Goal: Task Accomplishment & Management: Complete application form

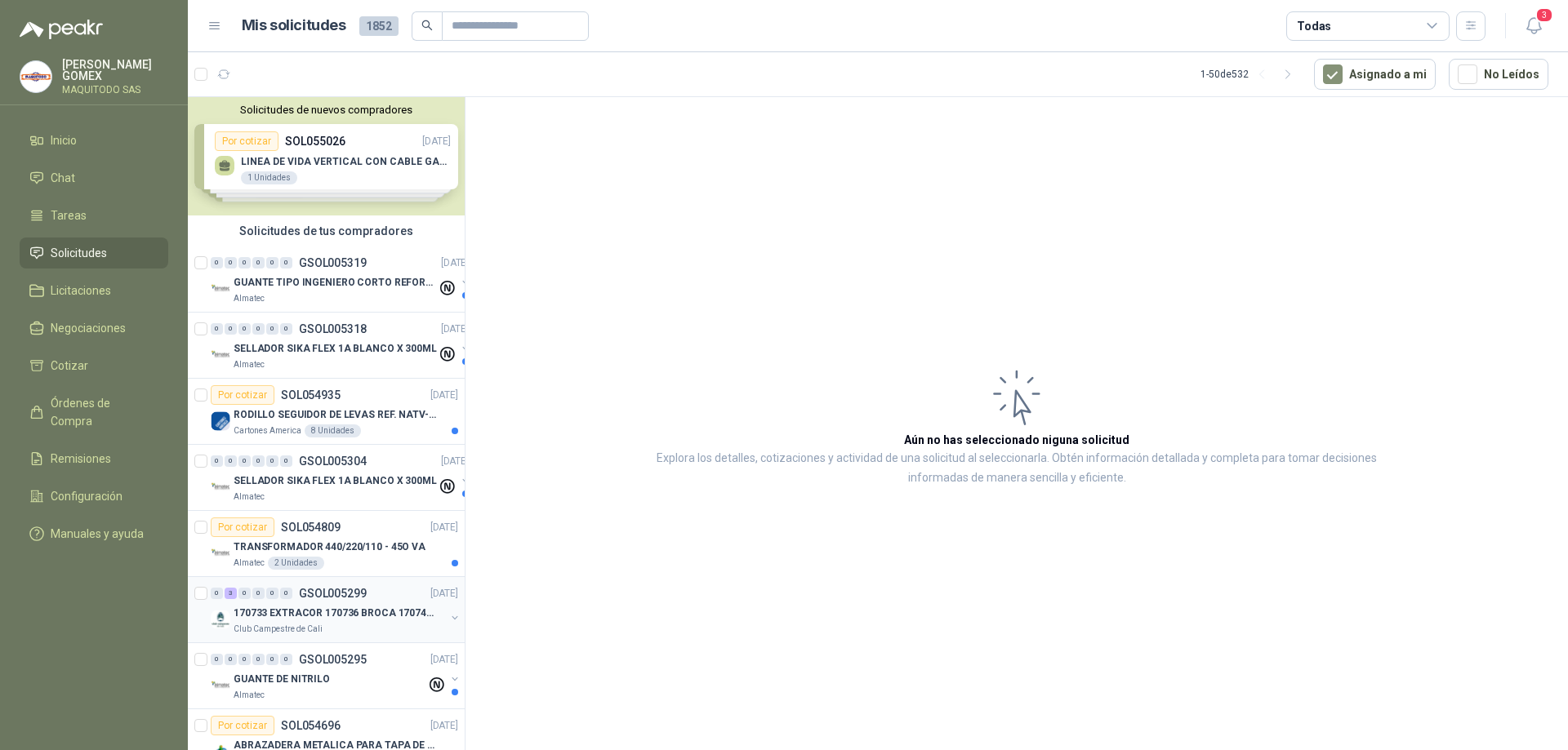
click at [448, 615] on button "button" at bounding box center [455, 618] width 13 height 13
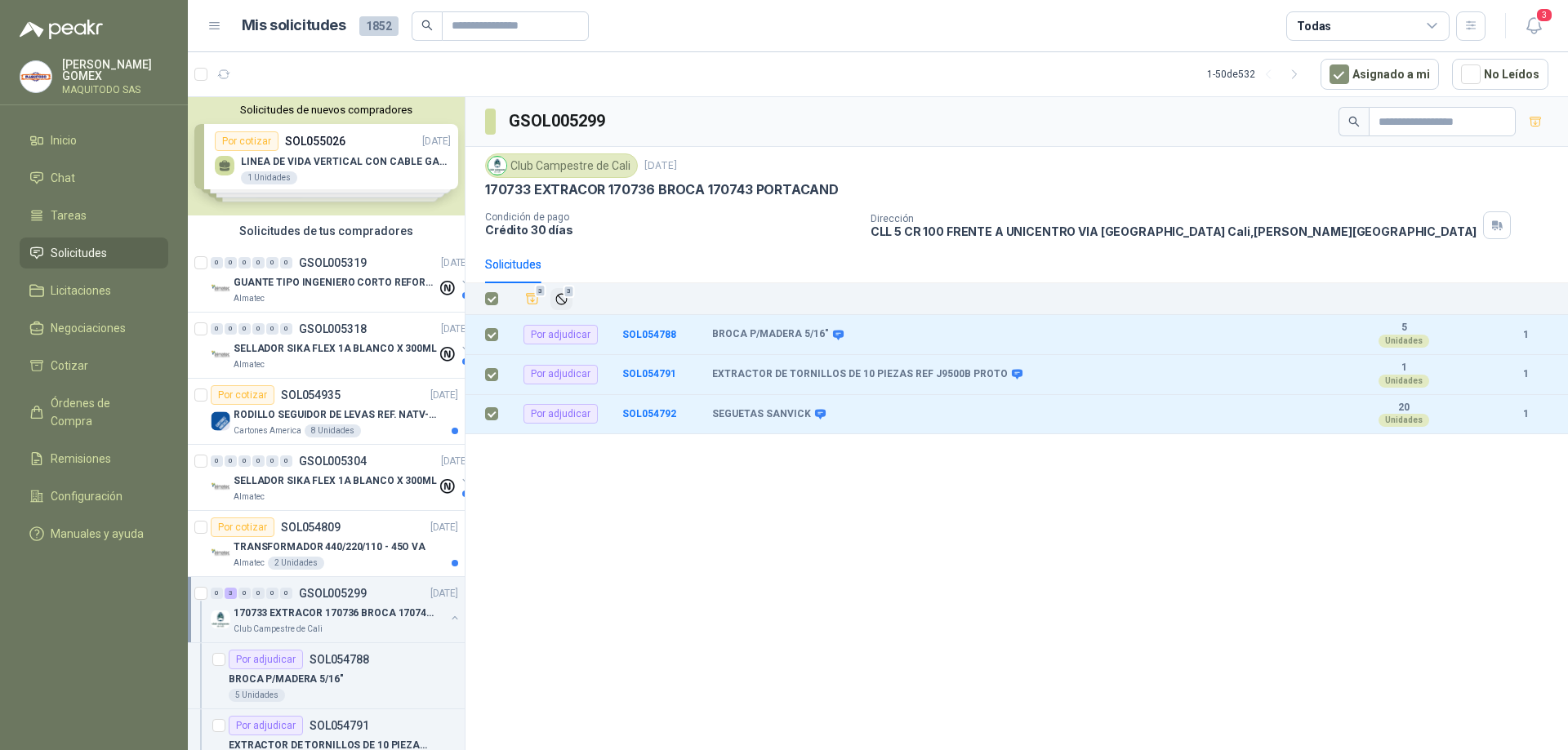
click at [566, 298] on icon "Ignorar" at bounding box center [561, 299] width 14 height 14
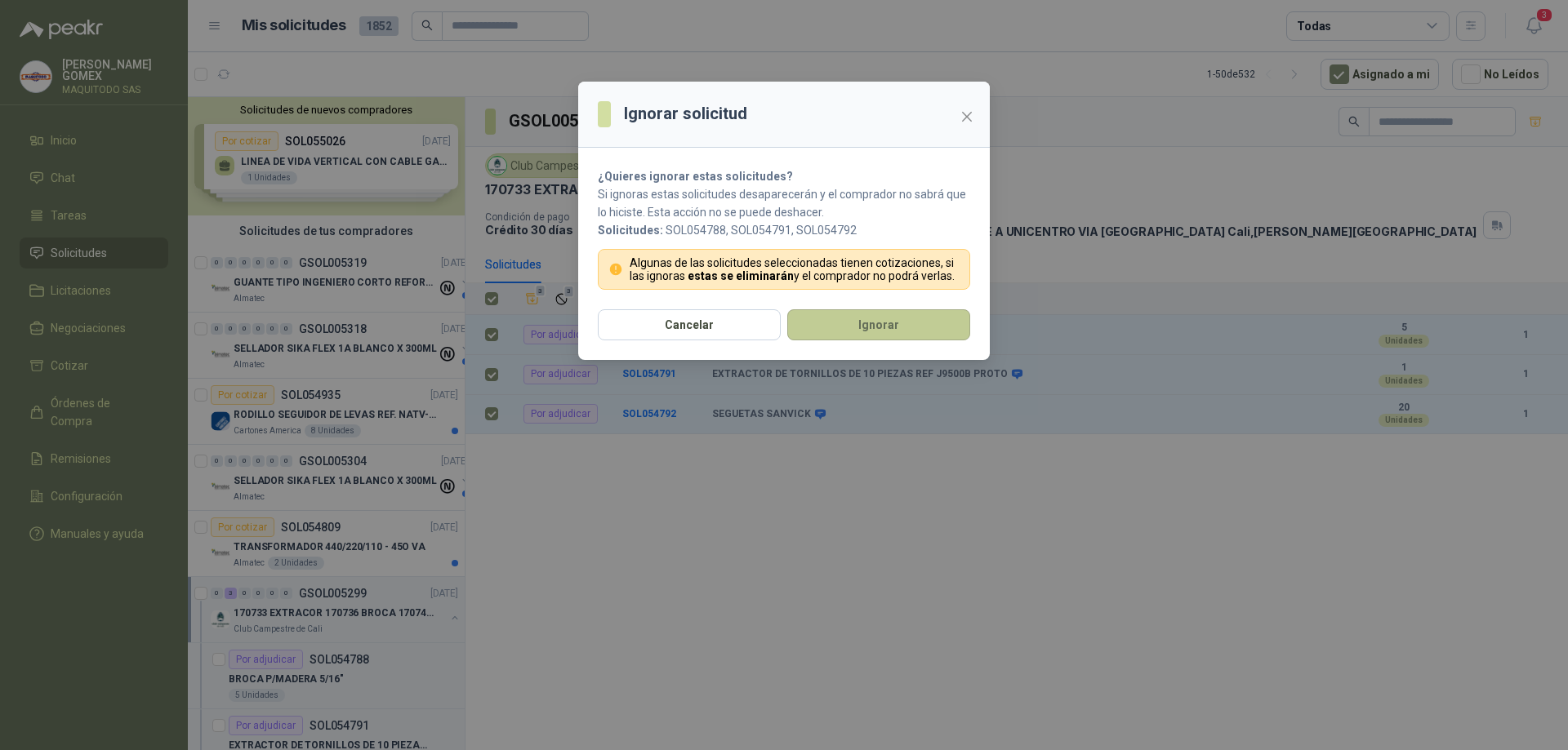
click at [846, 331] on button "Ignorar" at bounding box center [879, 325] width 183 height 31
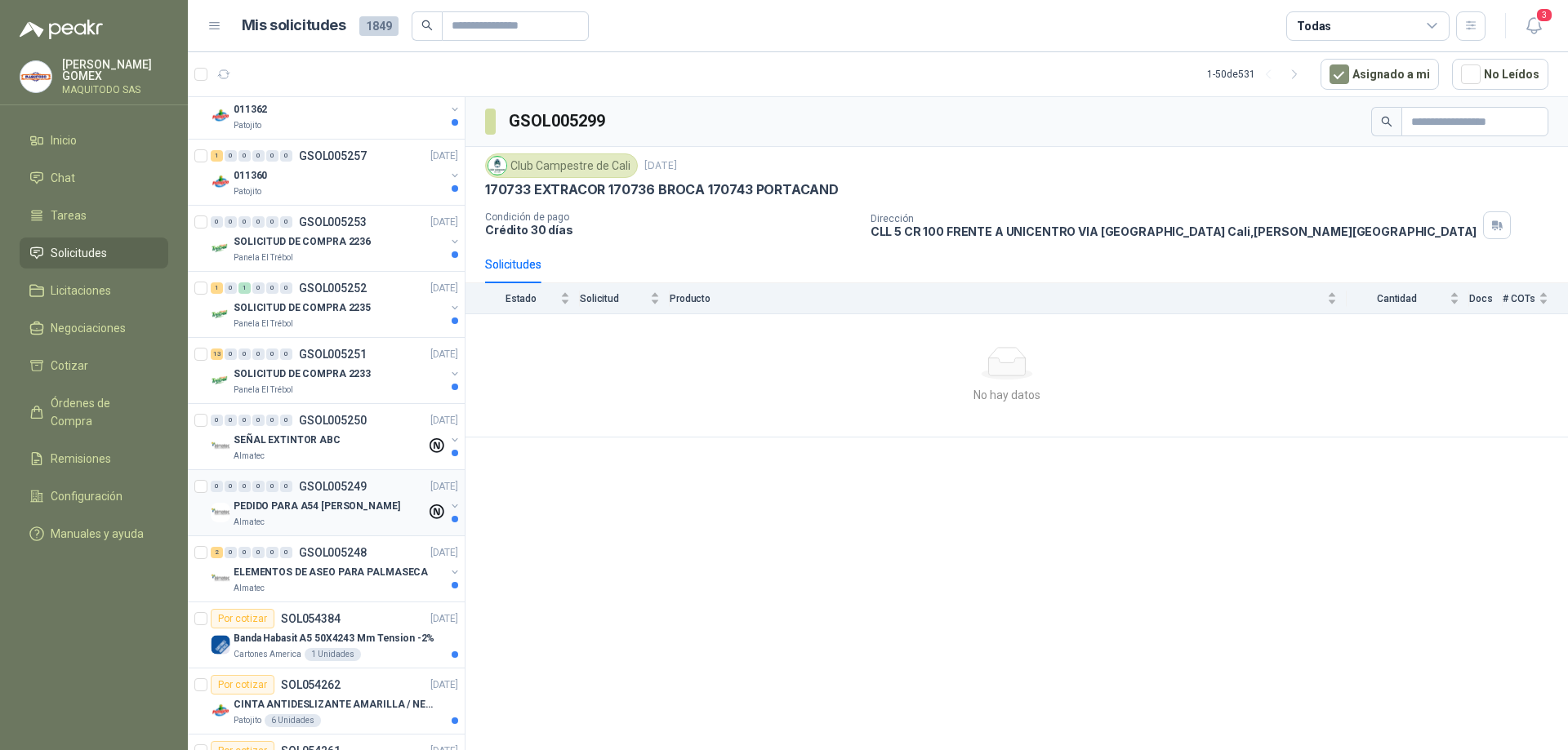
scroll to position [1143, 0]
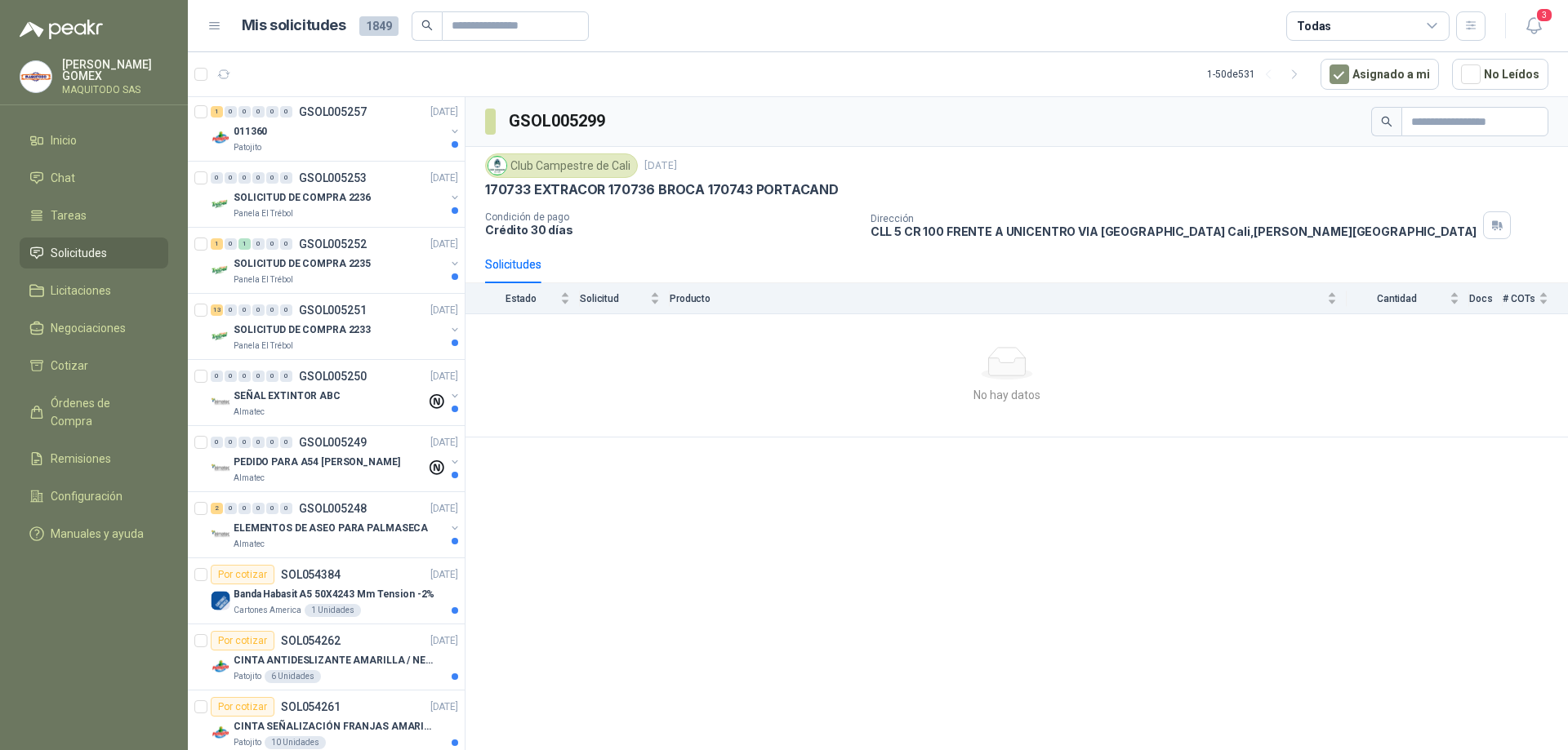
click at [108, 253] on li "Solicitudes" at bounding box center [94, 253] width 129 height 18
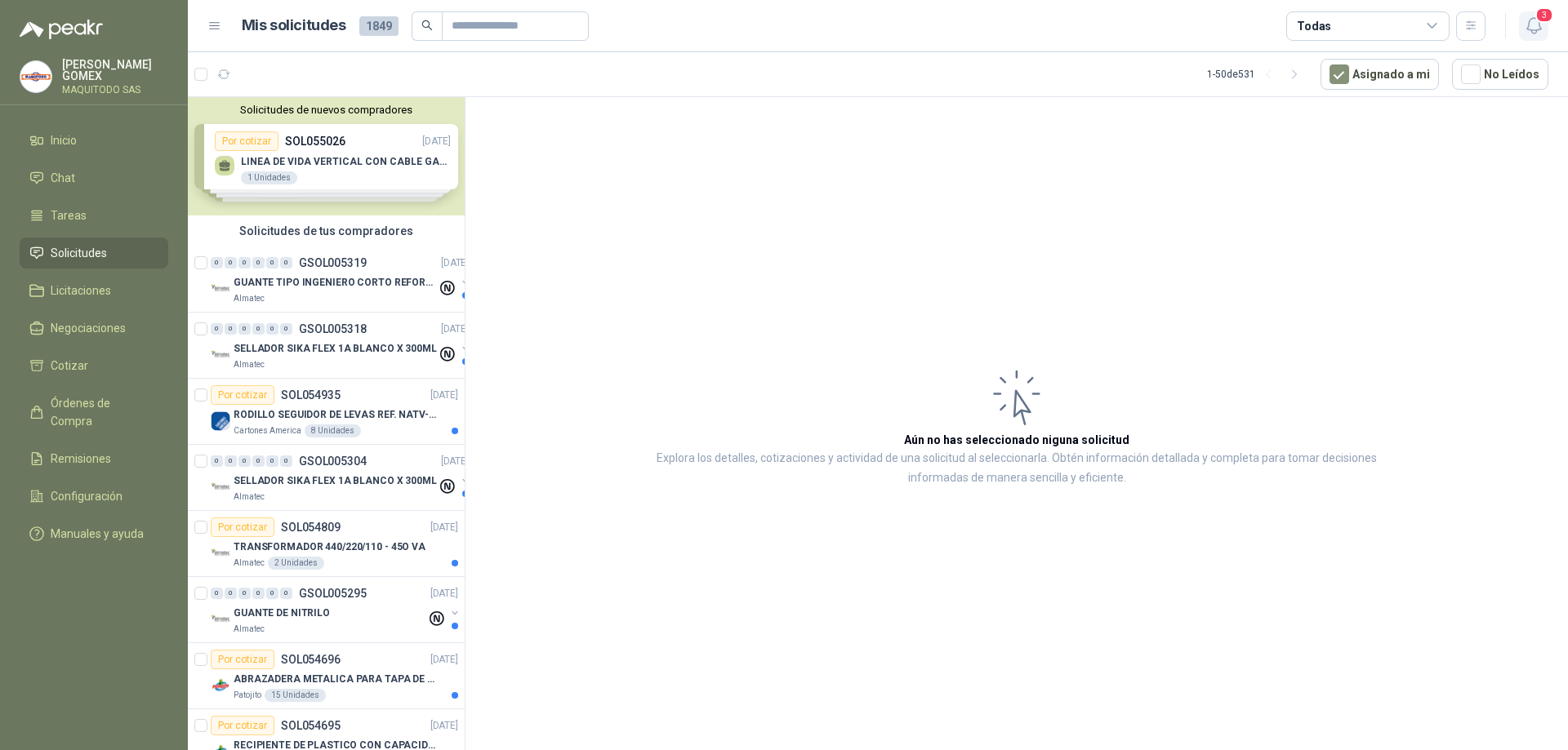
click at [1537, 22] on span "3" at bounding box center [1544, 15] width 18 height 16
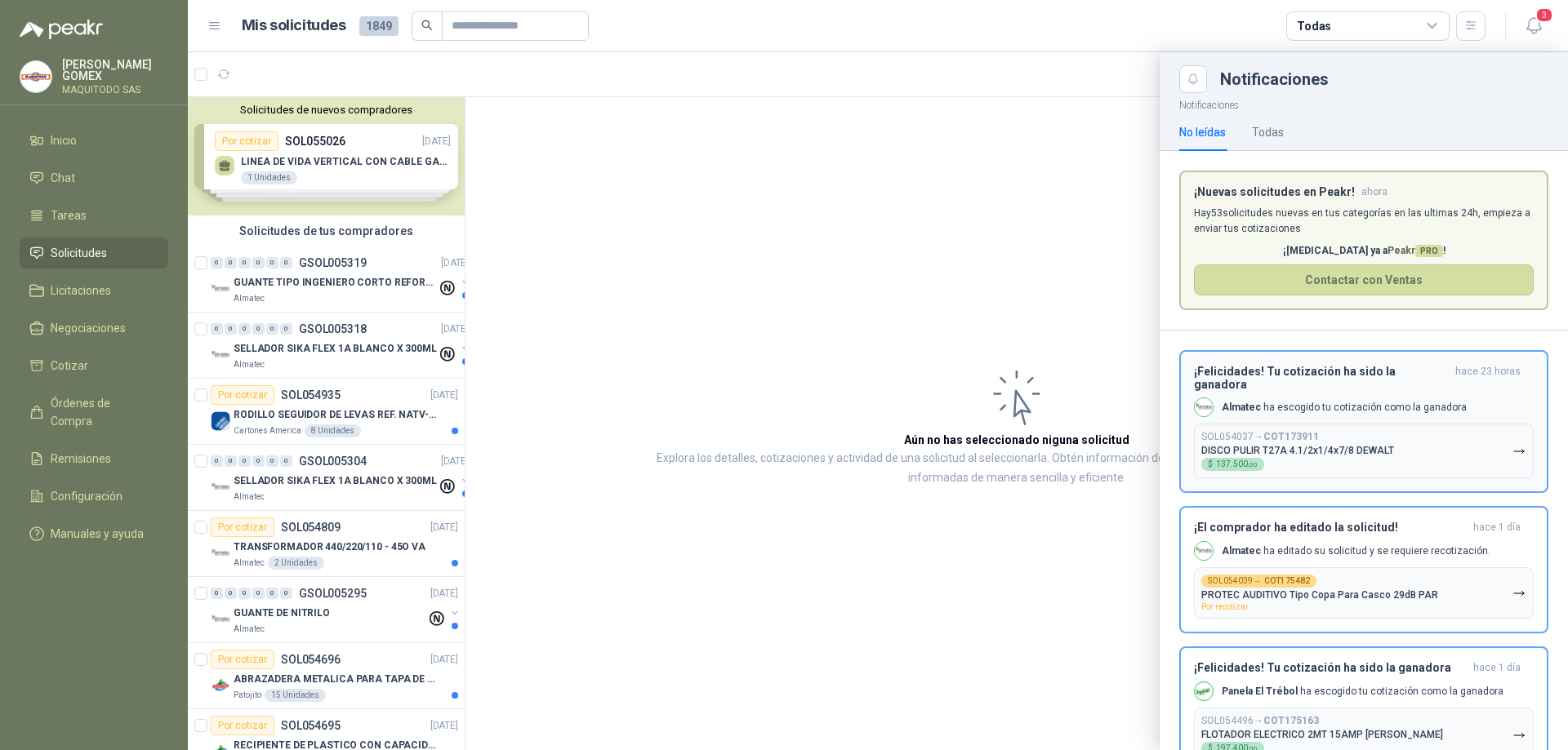
click at [1311, 372] on h3 "¡Felicidades! Tu cotización ha sido la ganadora" at bounding box center [1320, 378] width 255 height 26
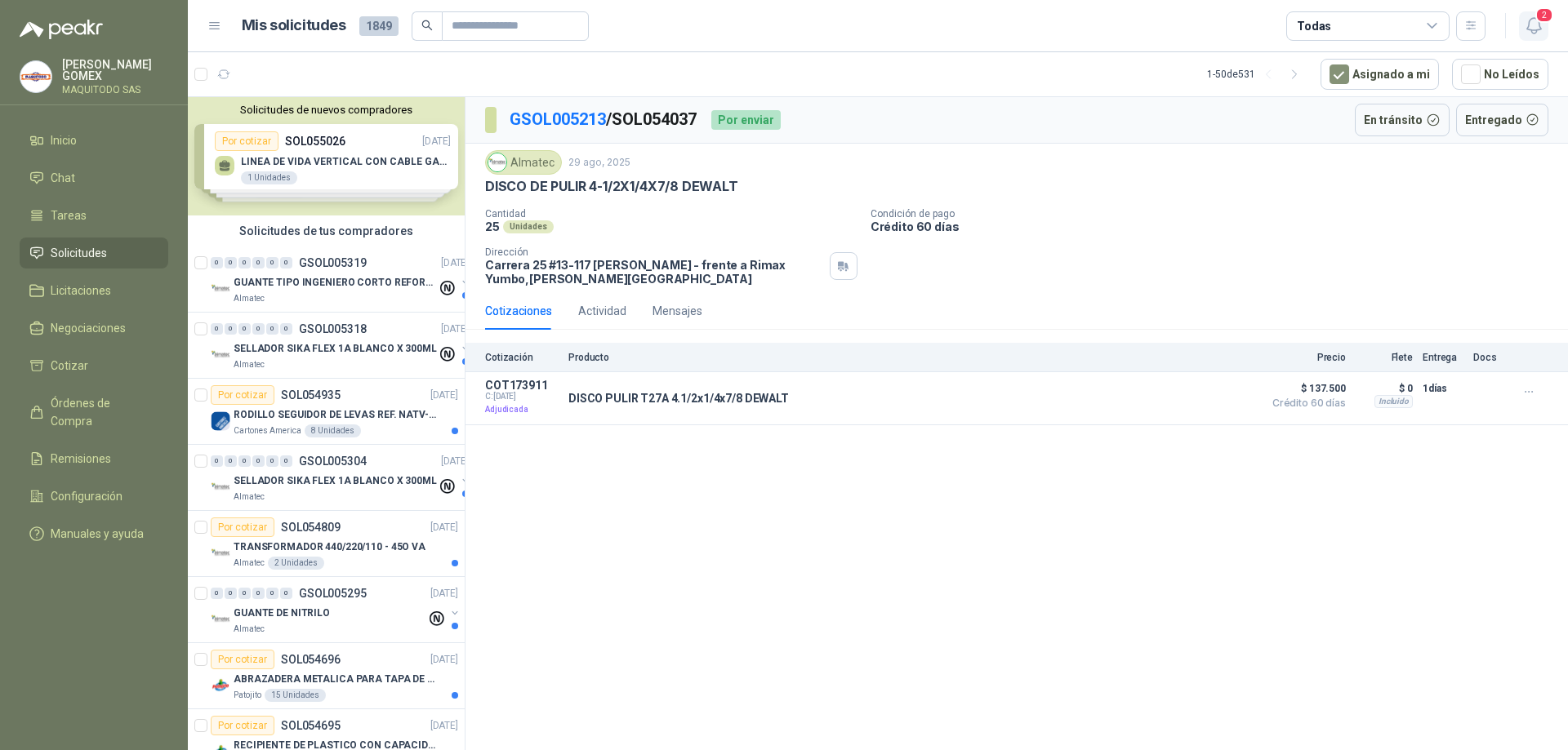
click at [1541, 25] on icon "button" at bounding box center [1533, 26] width 21 height 21
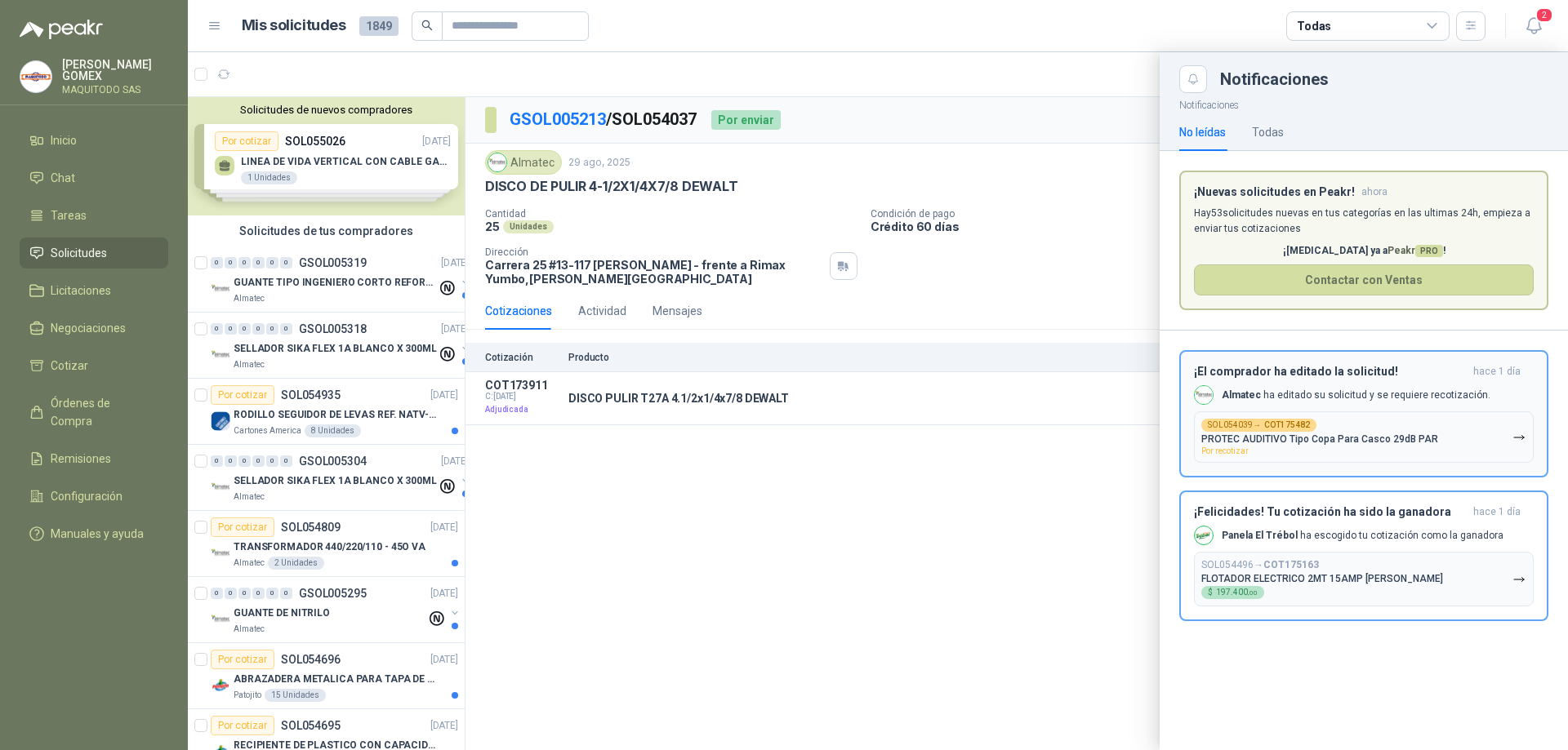
click at [1368, 389] on p "Almatec ha editado su solicitud y se requiere recotización." at bounding box center [1356, 395] width 269 height 14
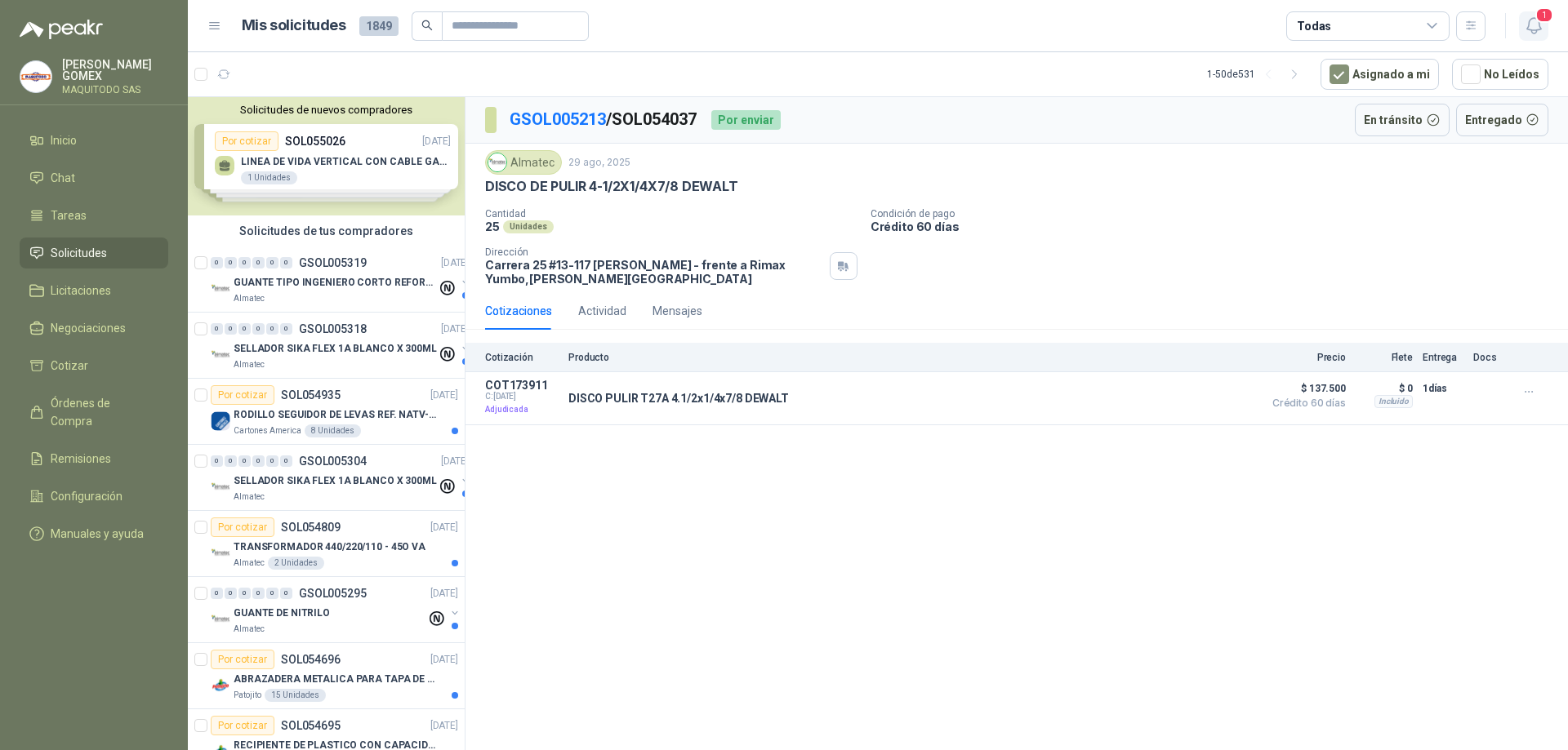
click at [1535, 25] on icon "button" at bounding box center [1533, 26] width 21 height 21
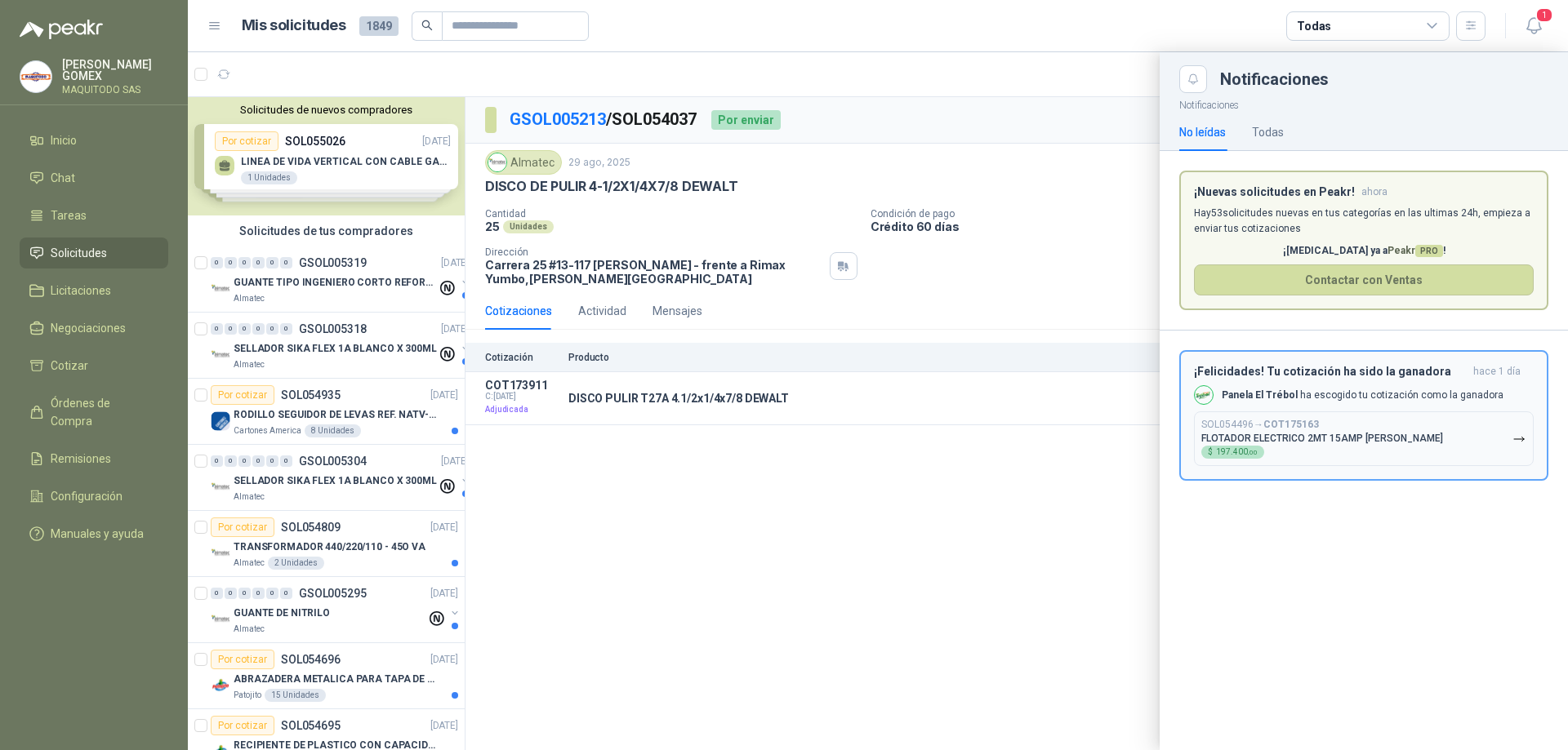
click at [1345, 384] on div "¡Felicidades! Tu cotización ha sido la ganadora [DATE] Panela El Trébol ha esco…" at bounding box center [1363, 415] width 340 height 101
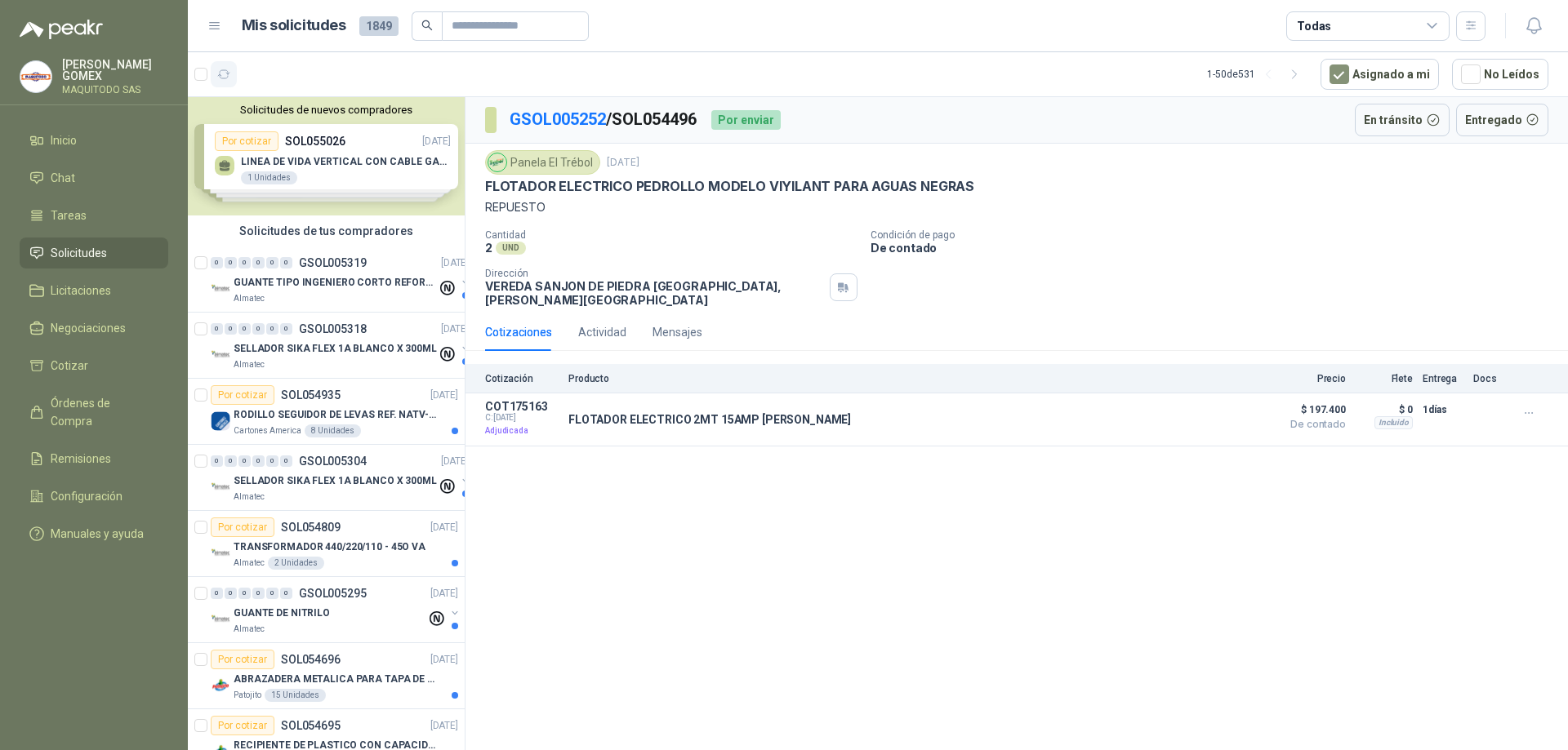
click at [222, 68] on icon "button" at bounding box center [224, 74] width 14 height 14
click at [224, 78] on icon "button" at bounding box center [224, 74] width 14 height 14
click at [307, 73] on button "En tránsito 2" at bounding box center [330, 74] width 95 height 23
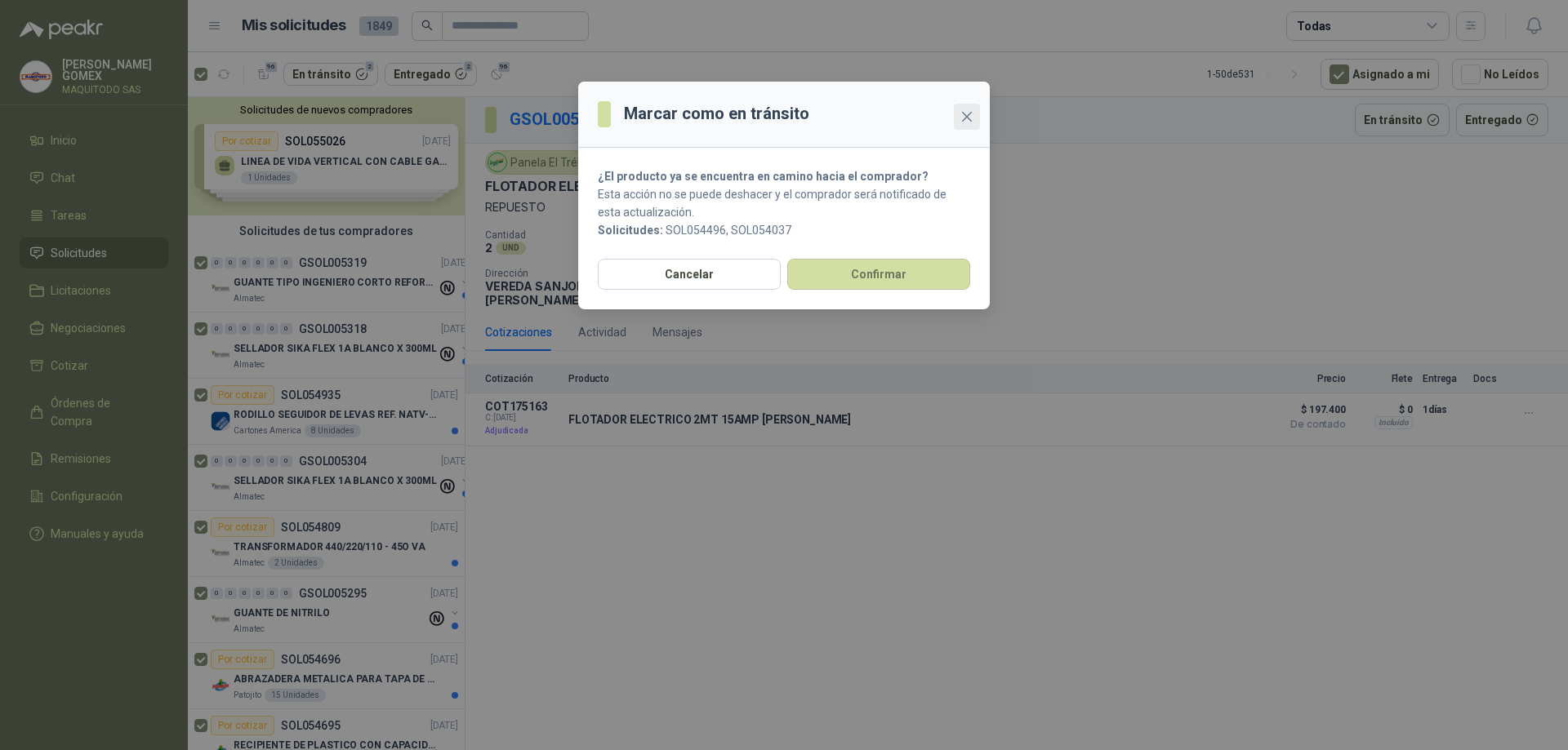
click at [961, 109] on button "Close" at bounding box center [967, 117] width 26 height 26
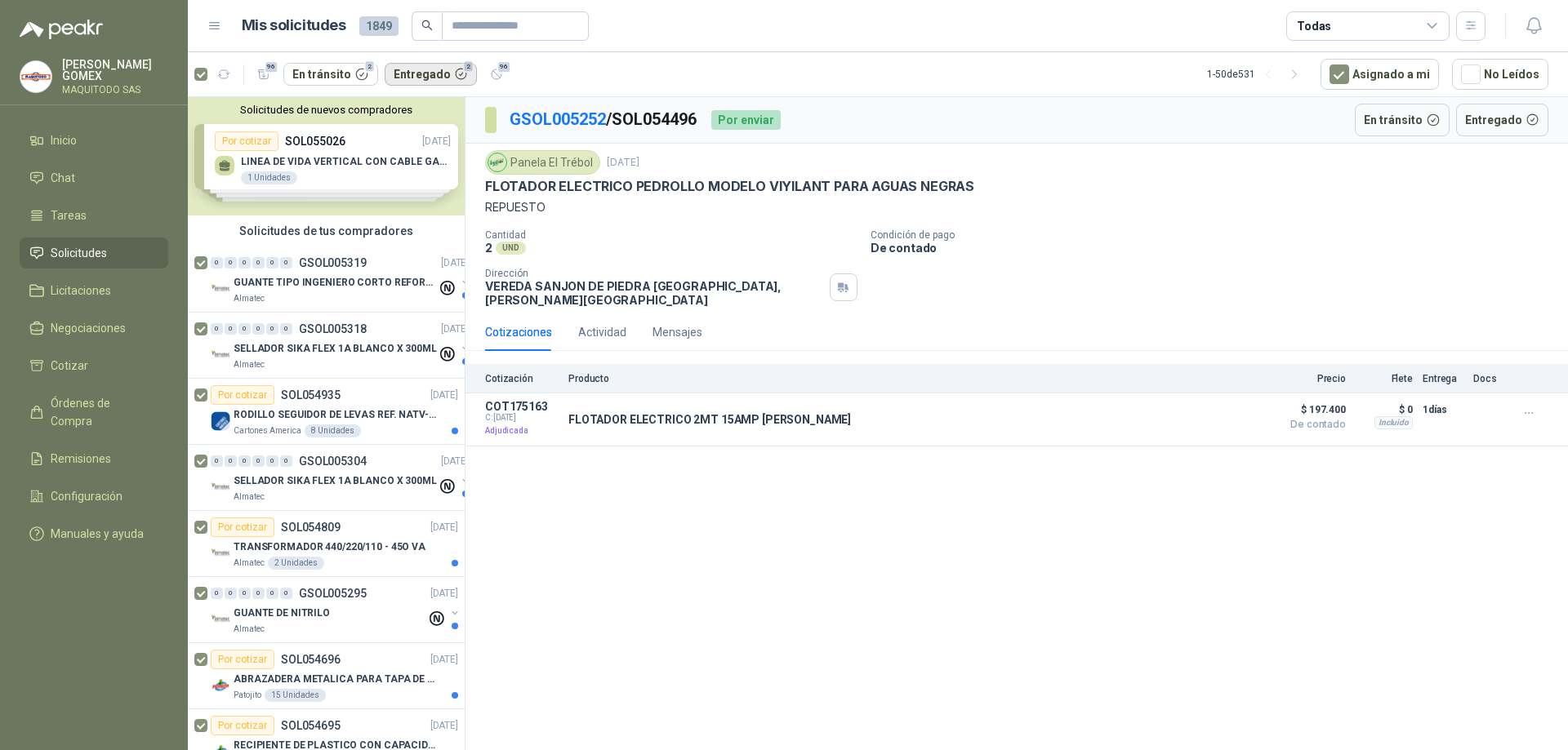
click at [406, 78] on button "Entregado 2" at bounding box center [431, 74] width 93 height 23
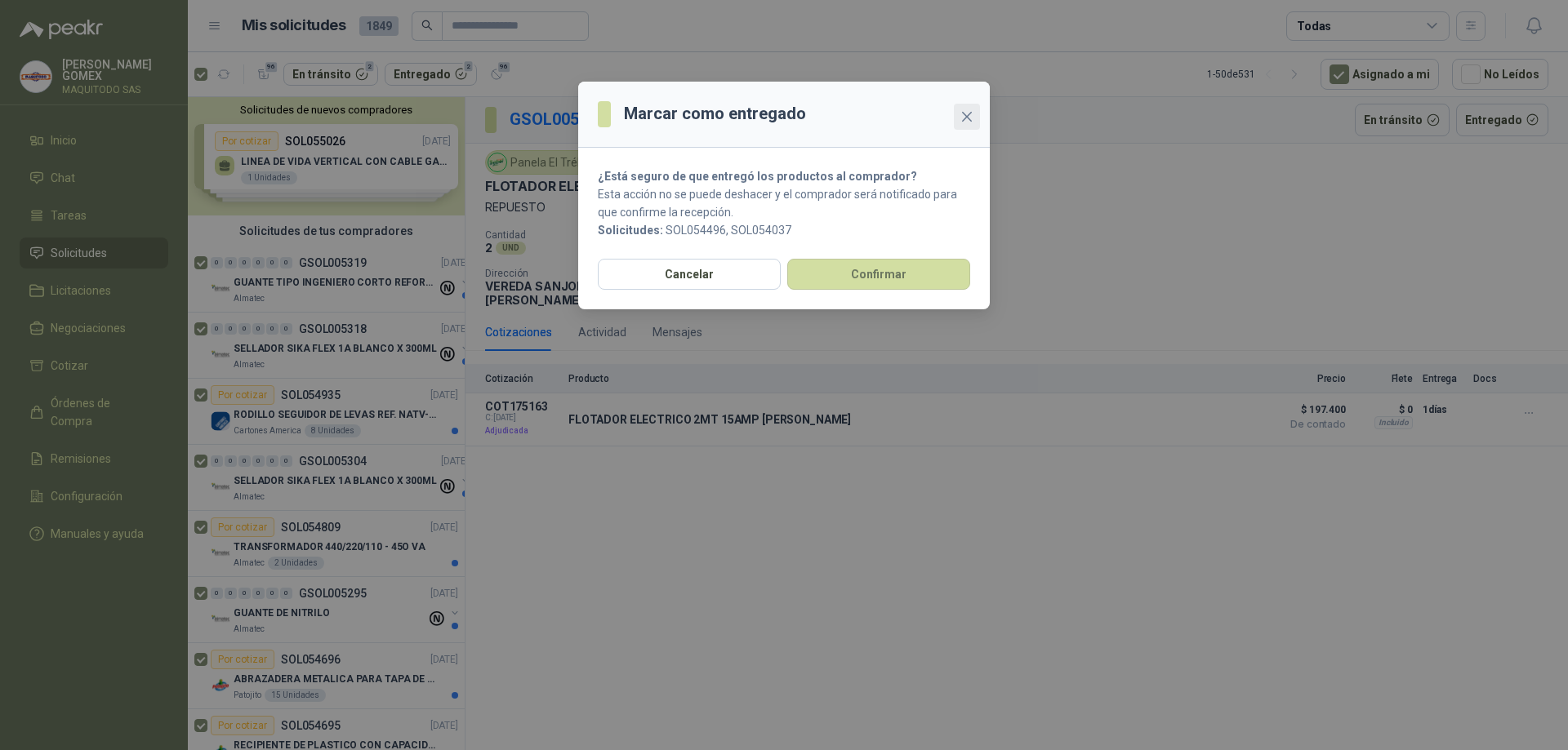
click at [966, 109] on button "Close" at bounding box center [967, 117] width 26 height 26
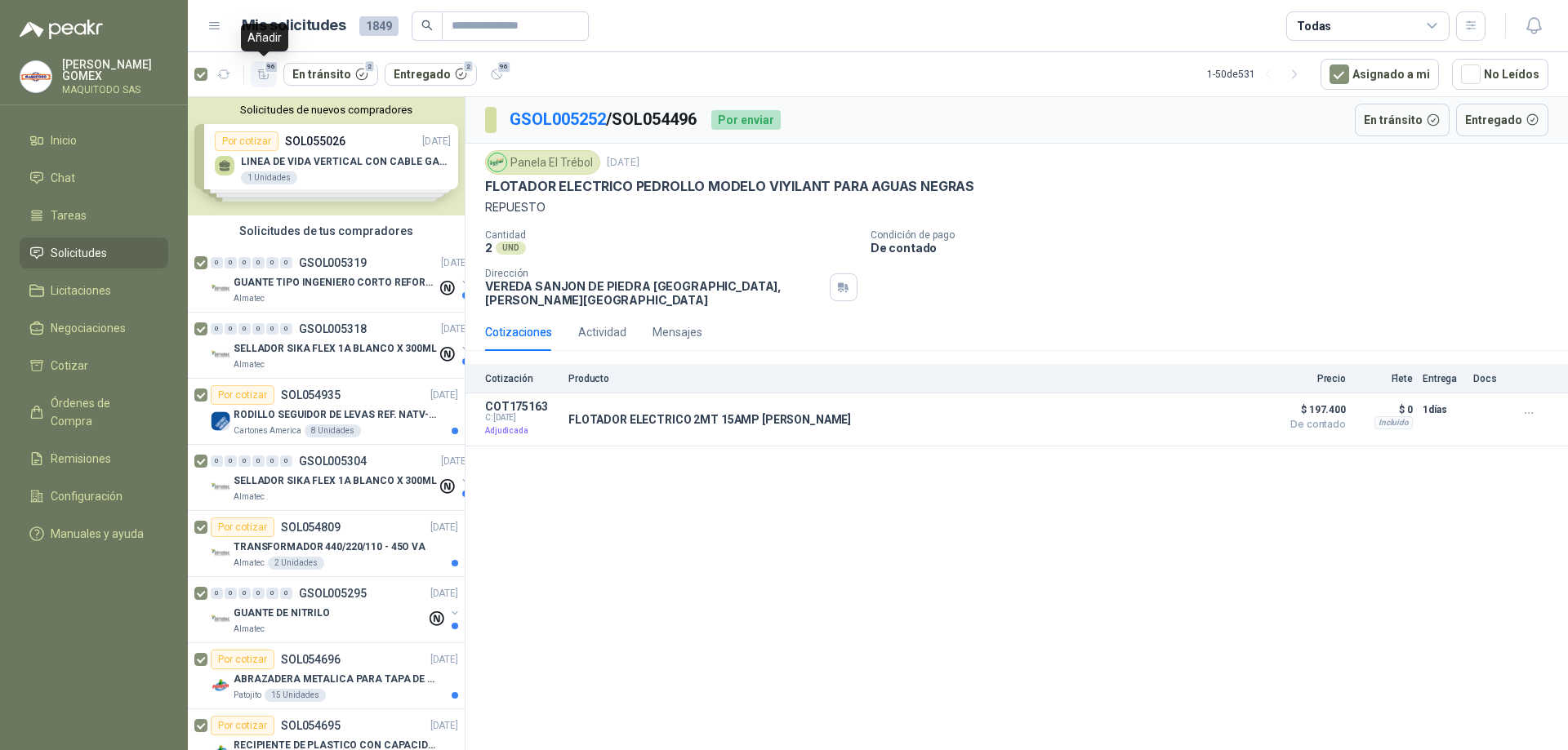
click at [268, 78] on icon "button" at bounding box center [264, 74] width 14 height 14
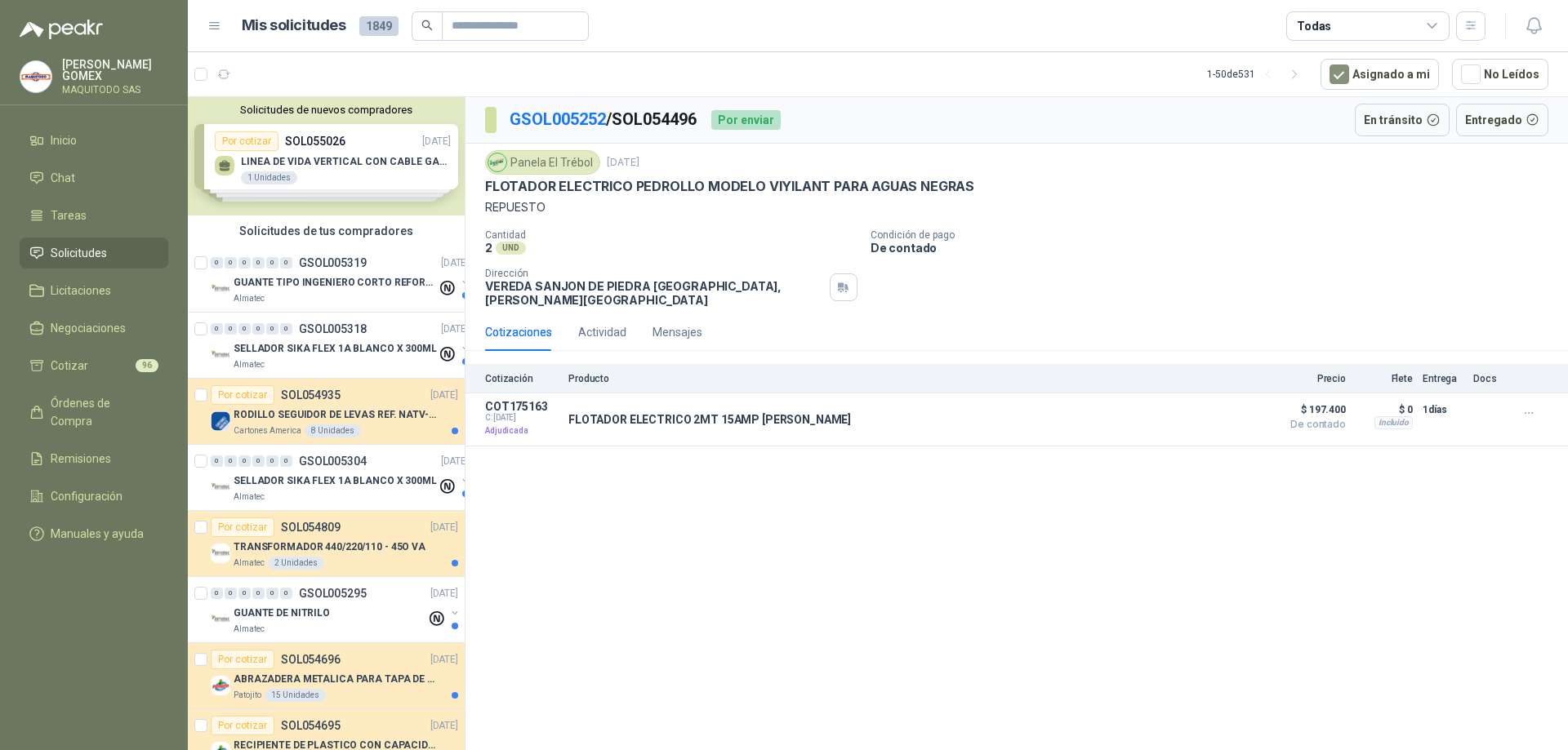
click at [187, 75] on div "[PERSON_NAME] MAQUITODO SAS" at bounding box center [94, 82] width 188 height 46
click at [193, 75] on article "1 - 50 de 531 Asignado a mi No Leídos" at bounding box center [878, 73] width 1380 height 44
click at [97, 254] on span "Solicitudes" at bounding box center [78, 253] width 56 height 18
click at [87, 370] on li "Cotizar 96" at bounding box center [94, 366] width 129 height 18
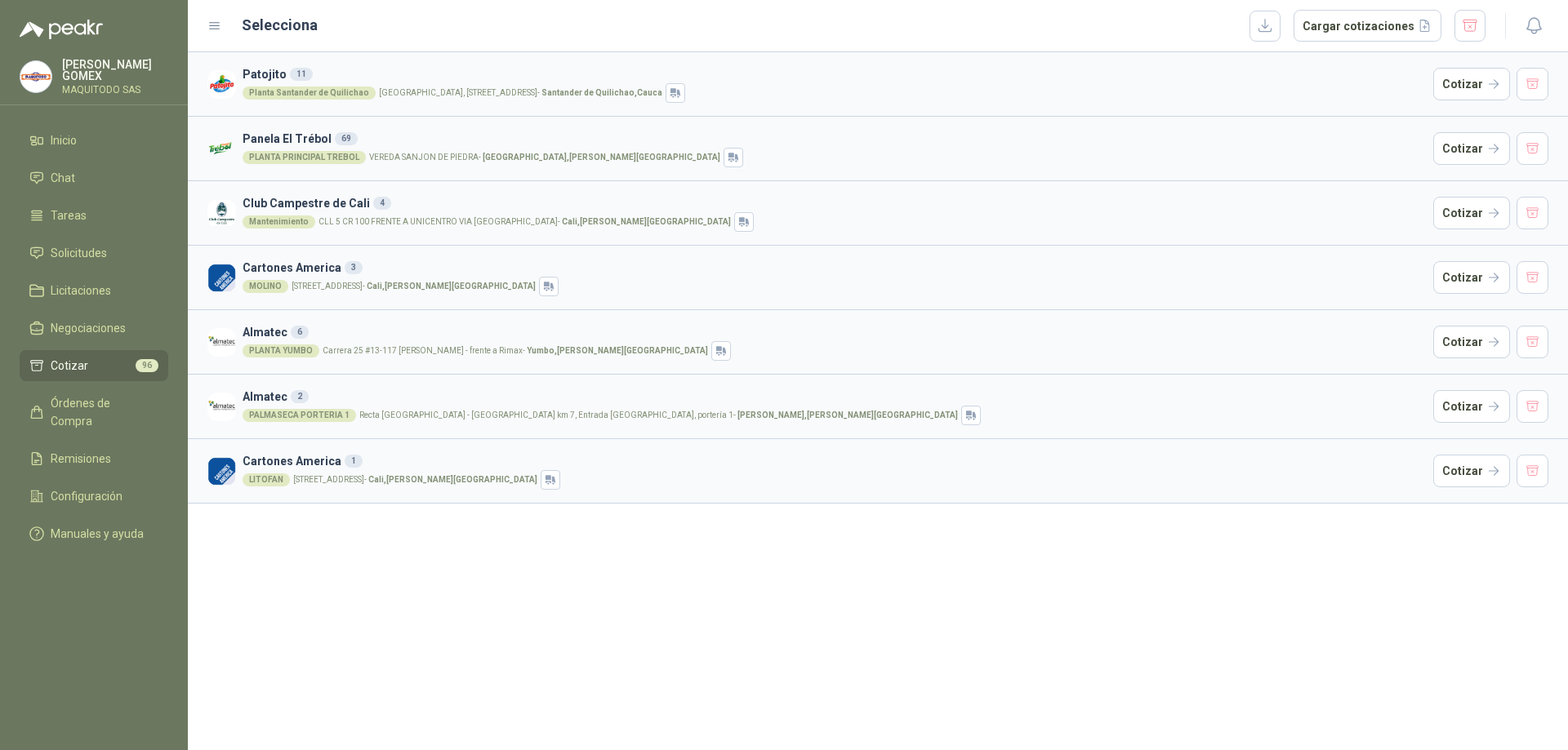
click at [430, 201] on h3 "Club Campestre de Cali 4" at bounding box center [834, 203] width 1184 height 18
click at [1458, 205] on button "Cotizar" at bounding box center [1471, 213] width 77 height 33
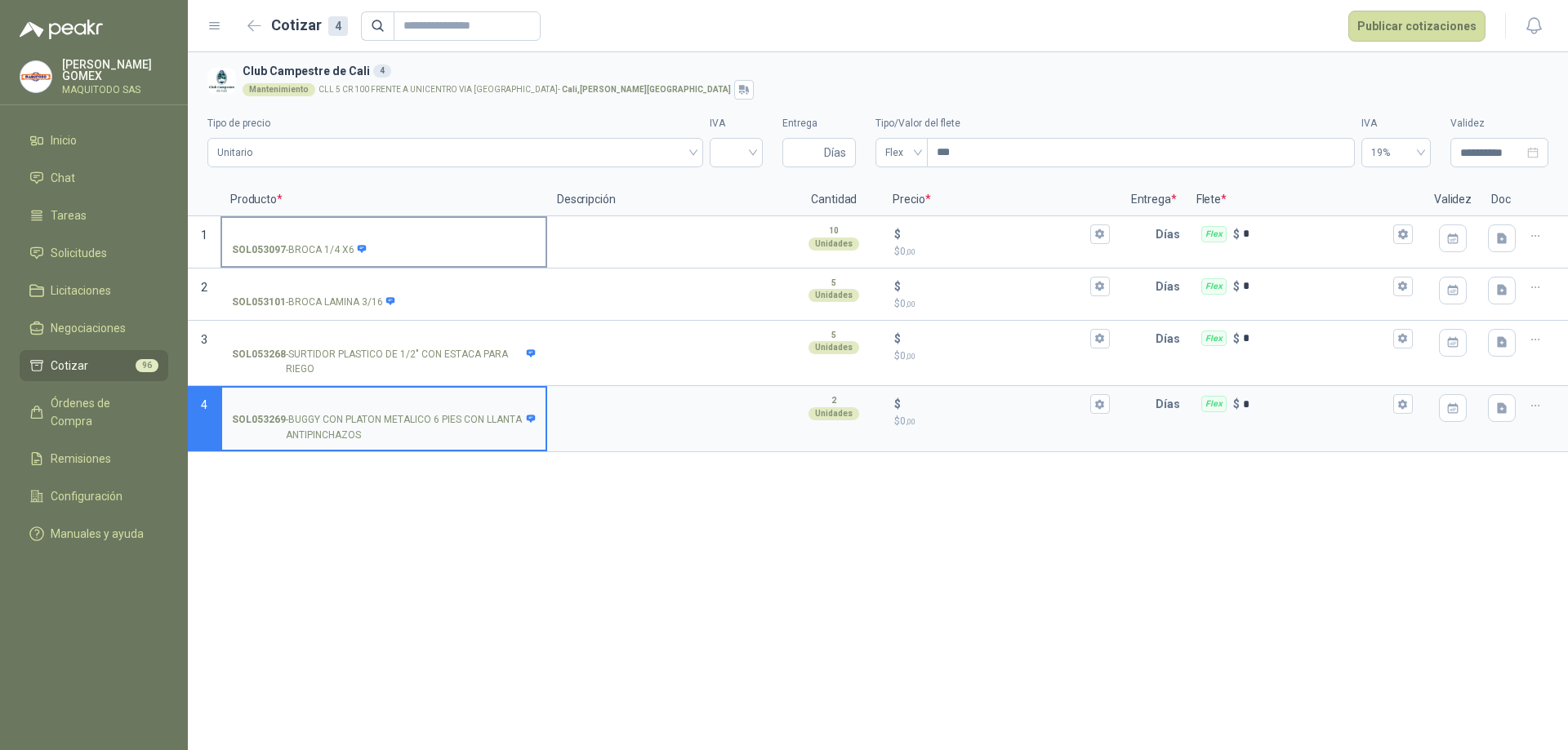
click at [395, 243] on div "SOL053097 - BROCA 1/4 X6" at bounding box center [384, 250] width 304 height 16
click at [395, 241] on input "SOL053097 - BROCA 1/4 X6" at bounding box center [384, 234] width 304 height 12
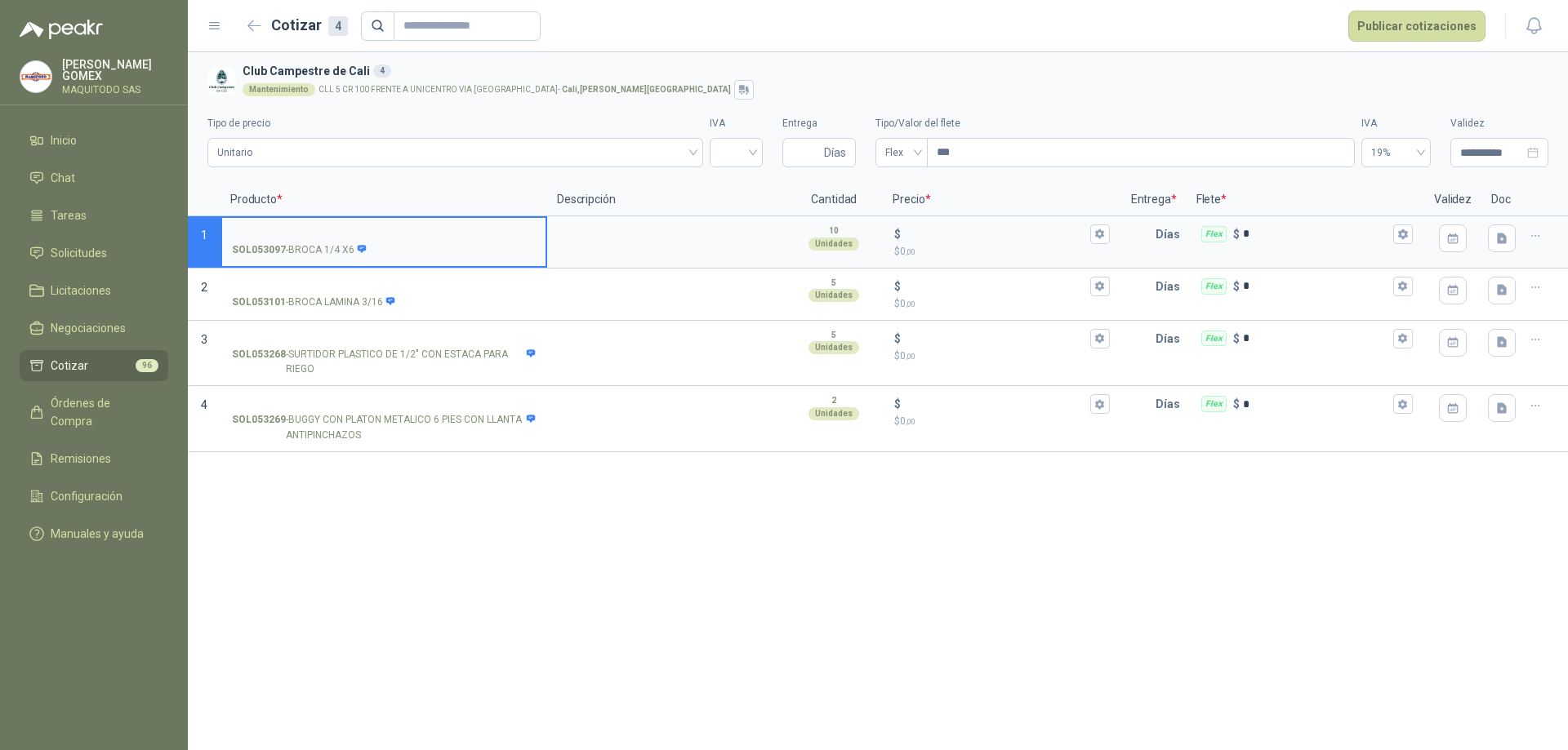
click at [395, 243] on div "SOL053097 - BROCA 1/4 X6" at bounding box center [384, 250] width 304 height 16
click at [395, 241] on input "SOL053097 - BROCA 1/4 X6" at bounding box center [384, 234] width 304 height 12
click at [395, 243] on div "SOL053097 - BROCA 1/4 X6" at bounding box center [384, 250] width 304 height 16
click at [395, 241] on input "SOL053097 - BROCA 1/4 X6" at bounding box center [384, 234] width 304 height 12
click at [406, 282] on input "SOL053101 - BROCA LAMINA 3/16" at bounding box center [384, 286] width 304 height 12
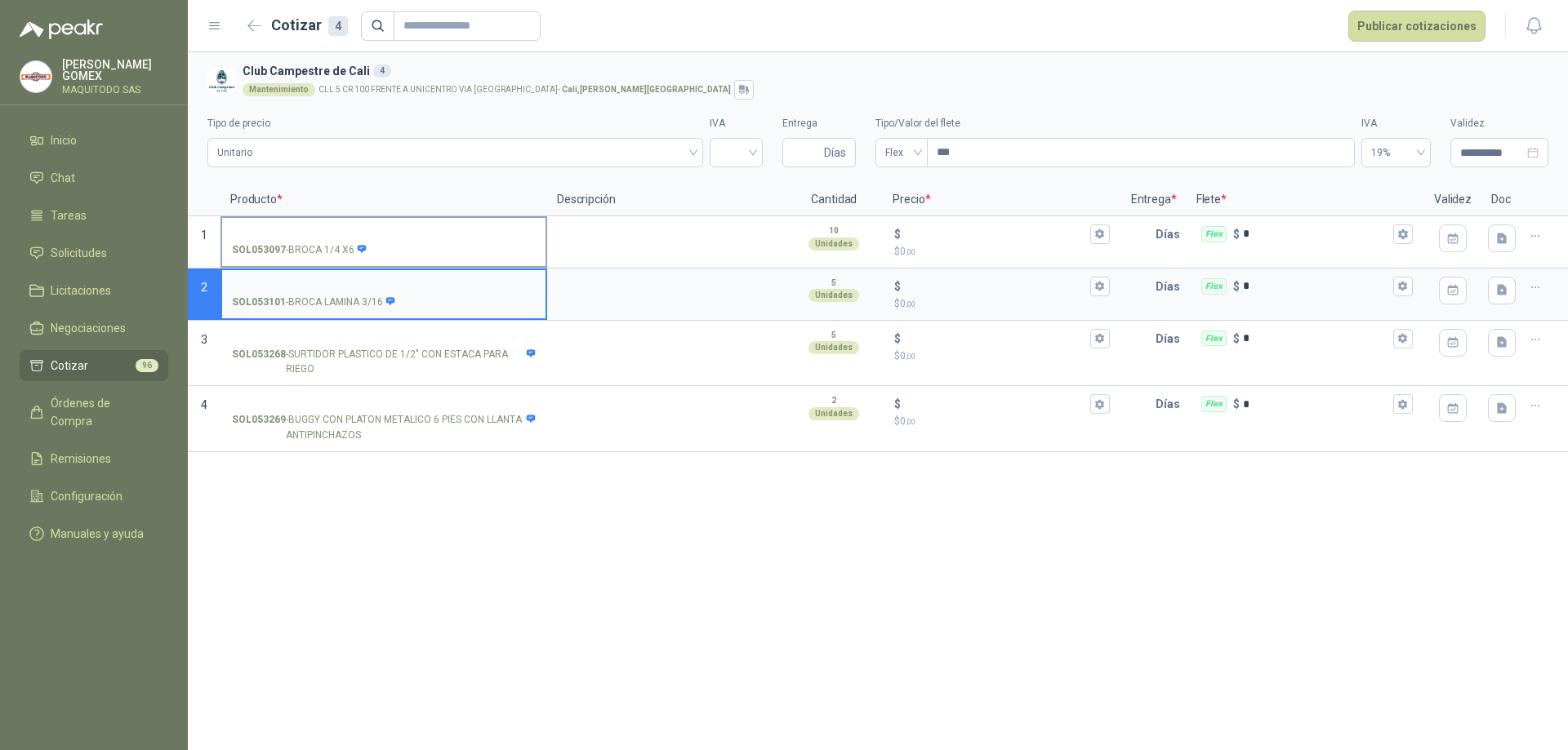
click at [423, 252] on div "SOL053097 - BROCA 1/4 X6" at bounding box center [384, 250] width 304 height 16
click at [423, 241] on input "SOL053097 - BROCA 1/4 X6" at bounding box center [384, 234] width 304 height 12
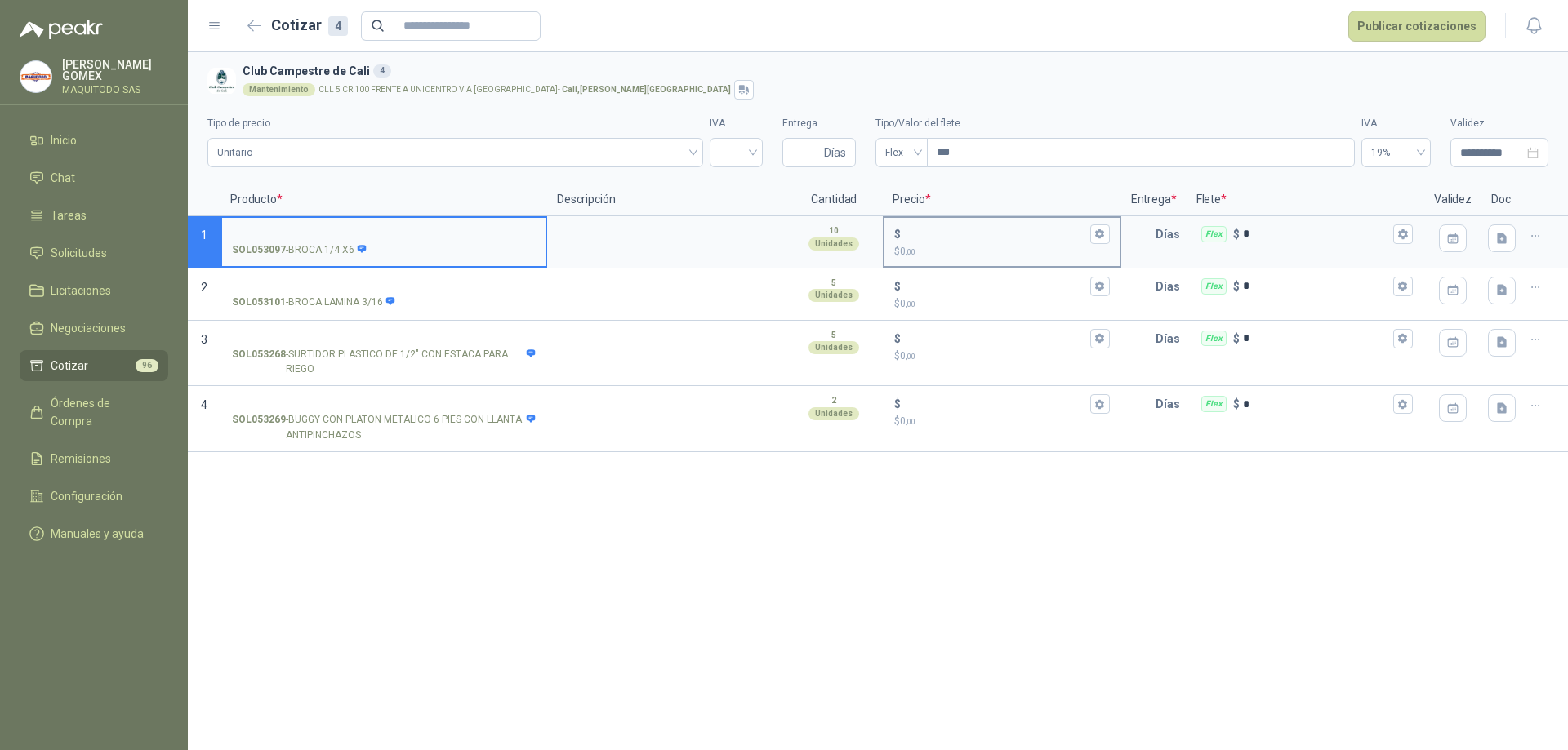
click at [1041, 242] on div "$" at bounding box center [1001, 234] width 215 height 20
click at [1041, 240] on input "$ $ 0 ,00" at bounding box center [994, 233] width 182 height 12
click at [512, 233] on input "SOL053097 - BROCA 1/4 X6" at bounding box center [384, 234] width 304 height 12
click at [392, 248] on div "SOL053097 - BROCA 1/4 X6" at bounding box center [384, 250] width 304 height 16
click at [392, 241] on input "SOL053097 - BROCA 1/4 X6" at bounding box center [384, 234] width 304 height 12
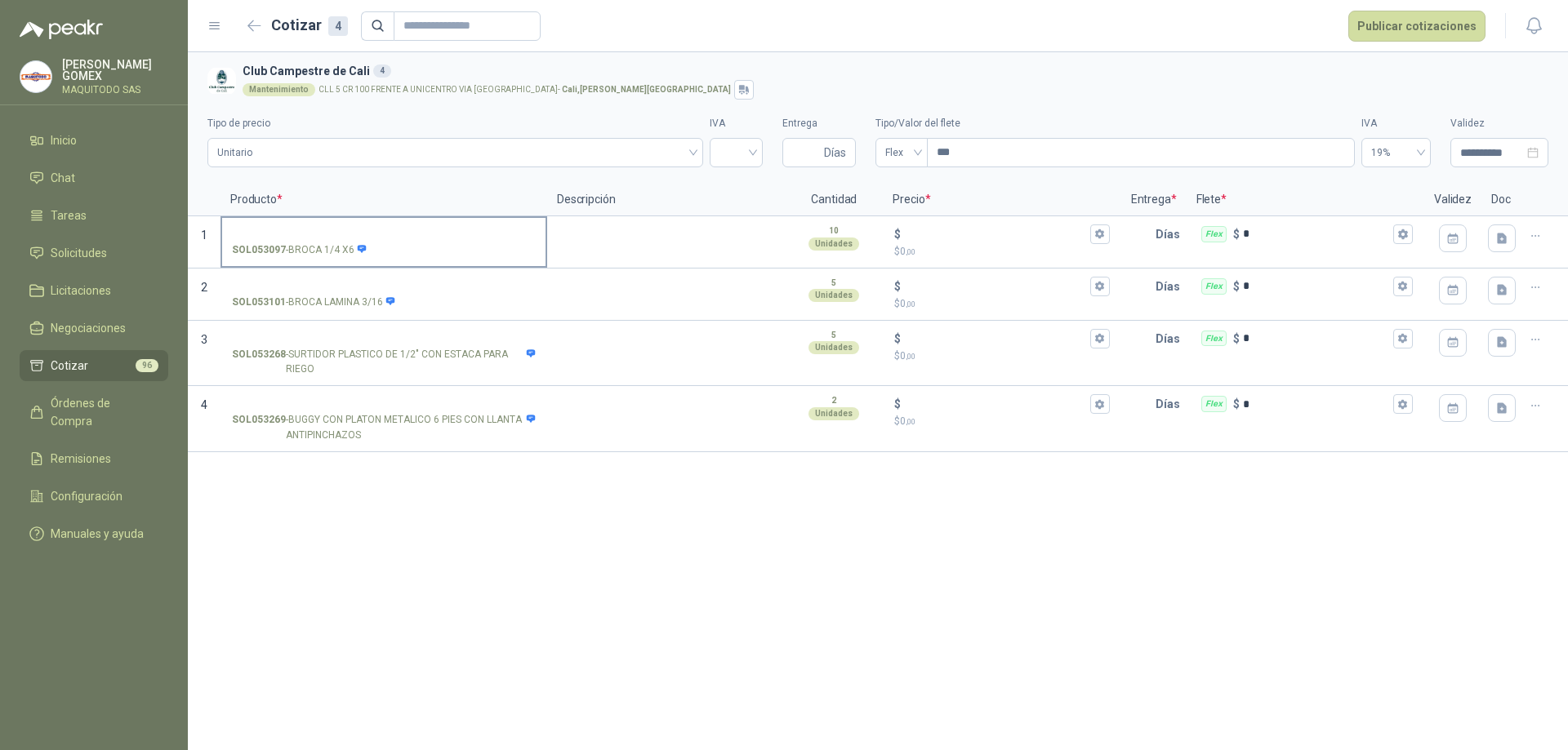
click at [387, 250] on div "SOL053097 - BROCA 1/4 X6" at bounding box center [384, 250] width 304 height 16
click at [387, 241] on input "SOL053097 - BROCA 1/4 X6" at bounding box center [384, 234] width 304 height 12
click at [387, 250] on div "SOL053097 - BROCA 1/4 X6" at bounding box center [384, 250] width 304 height 16
click at [387, 241] on input "SOL053097 - BROCA 1/4 X6" at bounding box center [384, 234] width 304 height 12
click at [387, 250] on div "SOL053097 - BROCA 1/4 X6" at bounding box center [384, 250] width 304 height 16
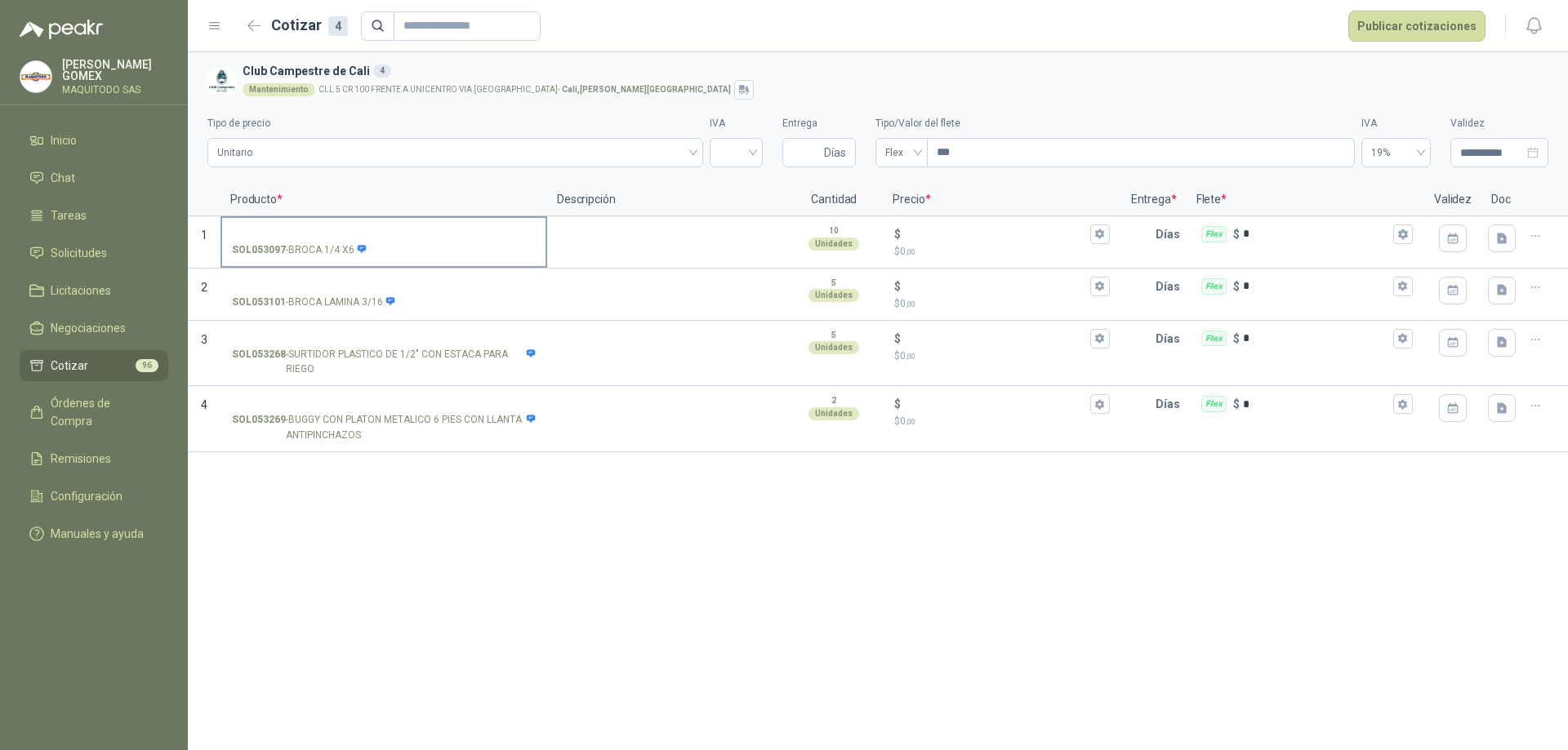
click at [387, 241] on input "SOL053097 - BROCA 1/4 X6" at bounding box center [384, 234] width 304 height 12
click at [418, 250] on div "SOL053097 - BROCA 1/4 X6" at bounding box center [384, 250] width 304 height 16
click at [418, 241] on input "SOL053097 - BROCA 1/4 X6" at bounding box center [384, 234] width 304 height 12
click at [418, 250] on div "SOL053097 - BROCA 1/4 X6" at bounding box center [384, 250] width 304 height 16
click at [418, 241] on input "SOL053097 - BROCA 1/4 X6" at bounding box center [384, 234] width 304 height 12
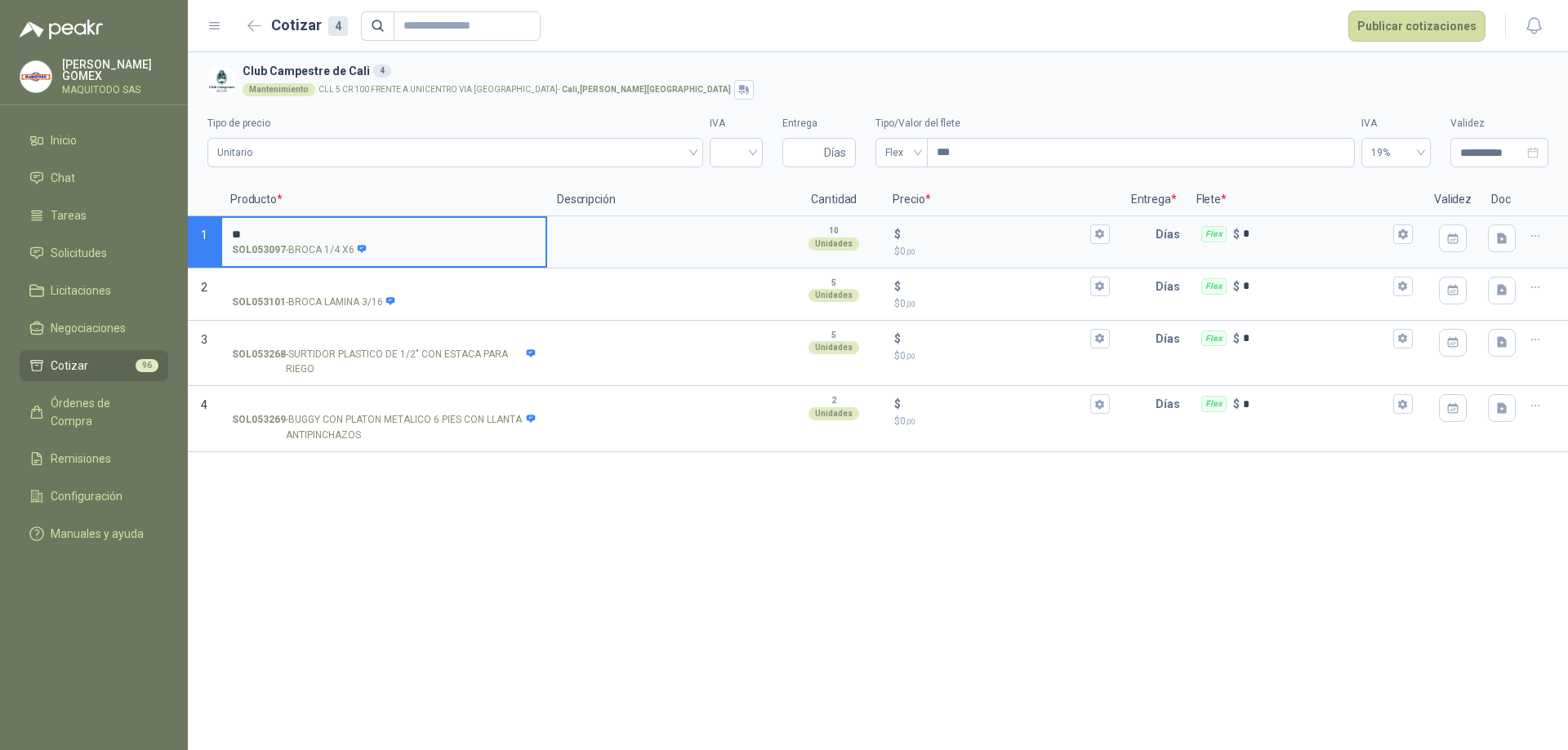
type input "***"
drag, startPoint x: 273, startPoint y: 232, endPoint x: 178, endPoint y: 232, distance: 95.0
click at [178, 232] on div "**********" at bounding box center [784, 375] width 1568 height 750
click at [530, 118] on label "Tipo de precio" at bounding box center [455, 123] width 496 height 16
click at [576, 163] on span "Unitario" at bounding box center [455, 153] width 476 height 25
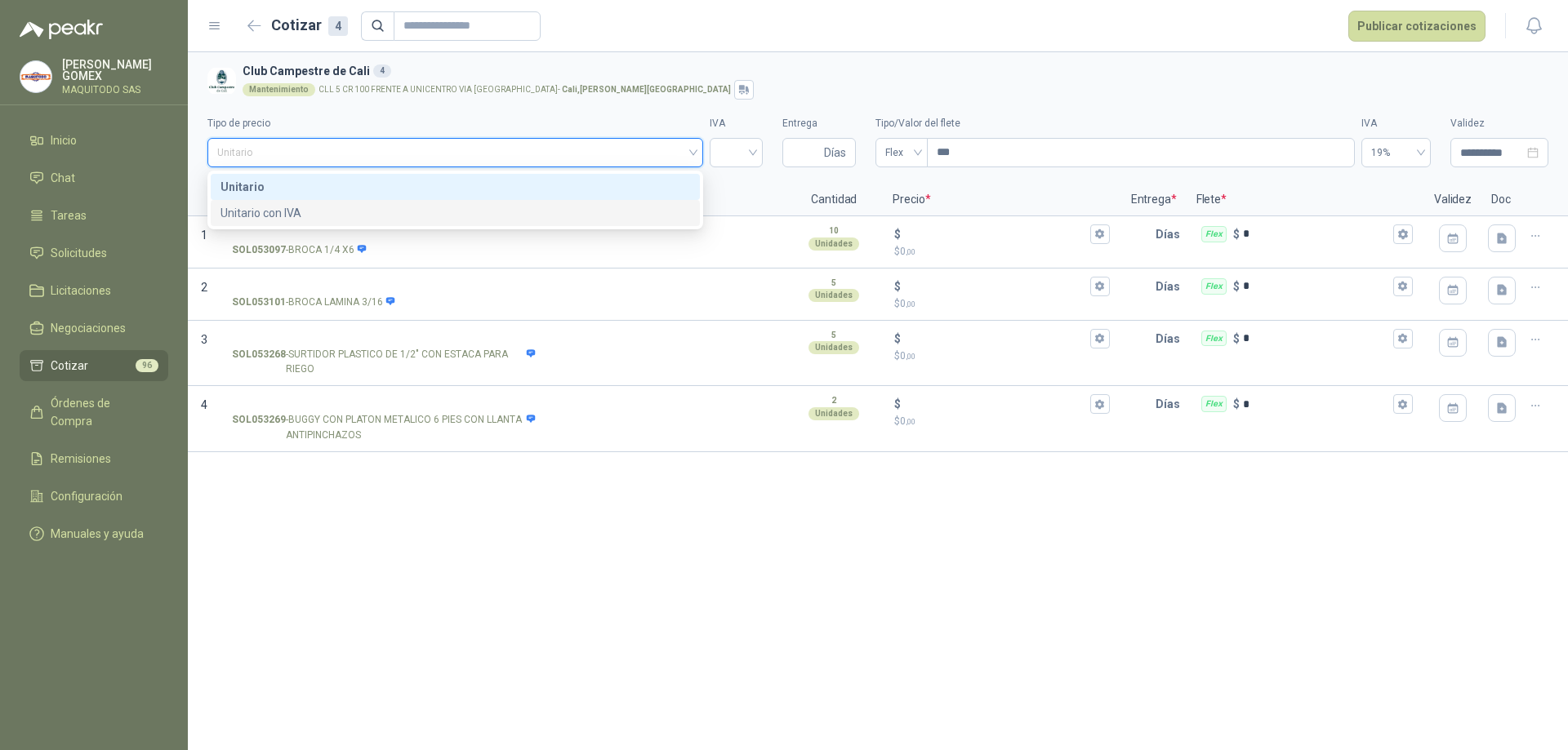
click at [88, 353] on link "Cotizar 96" at bounding box center [94, 366] width 149 height 31
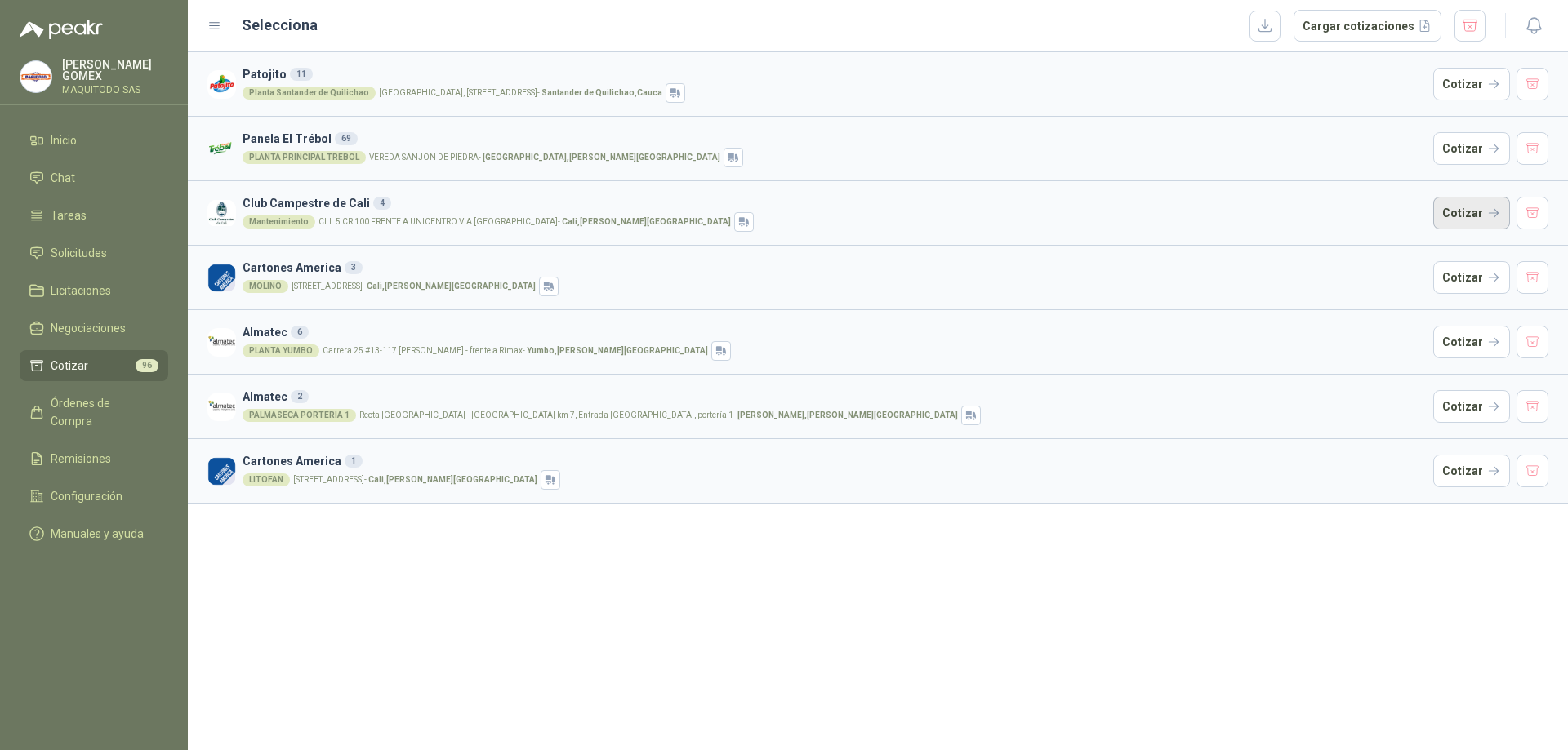
click at [1469, 215] on button "Cotizar" at bounding box center [1471, 213] width 77 height 33
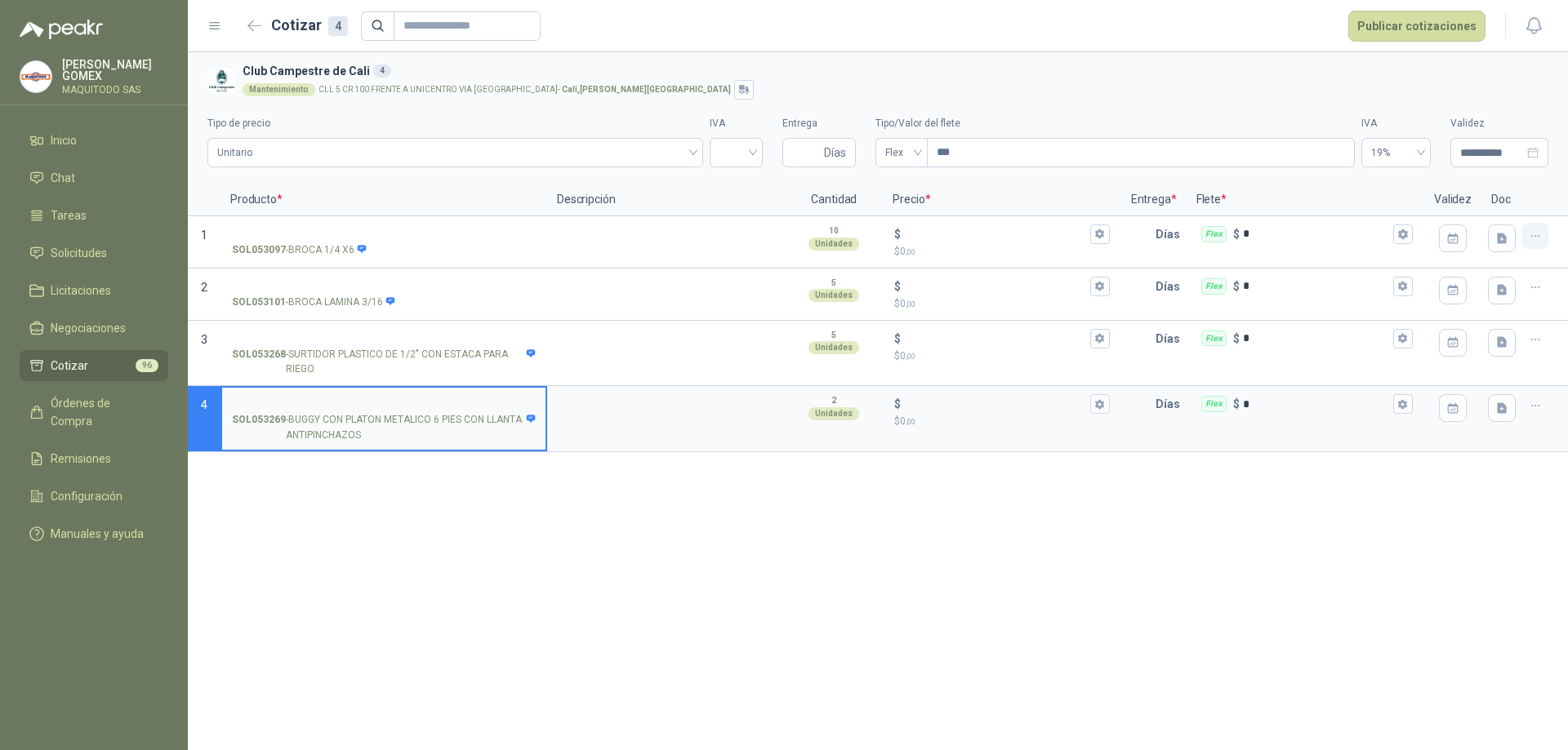
click at [1529, 233] on icon "button" at bounding box center [1535, 236] width 14 height 14
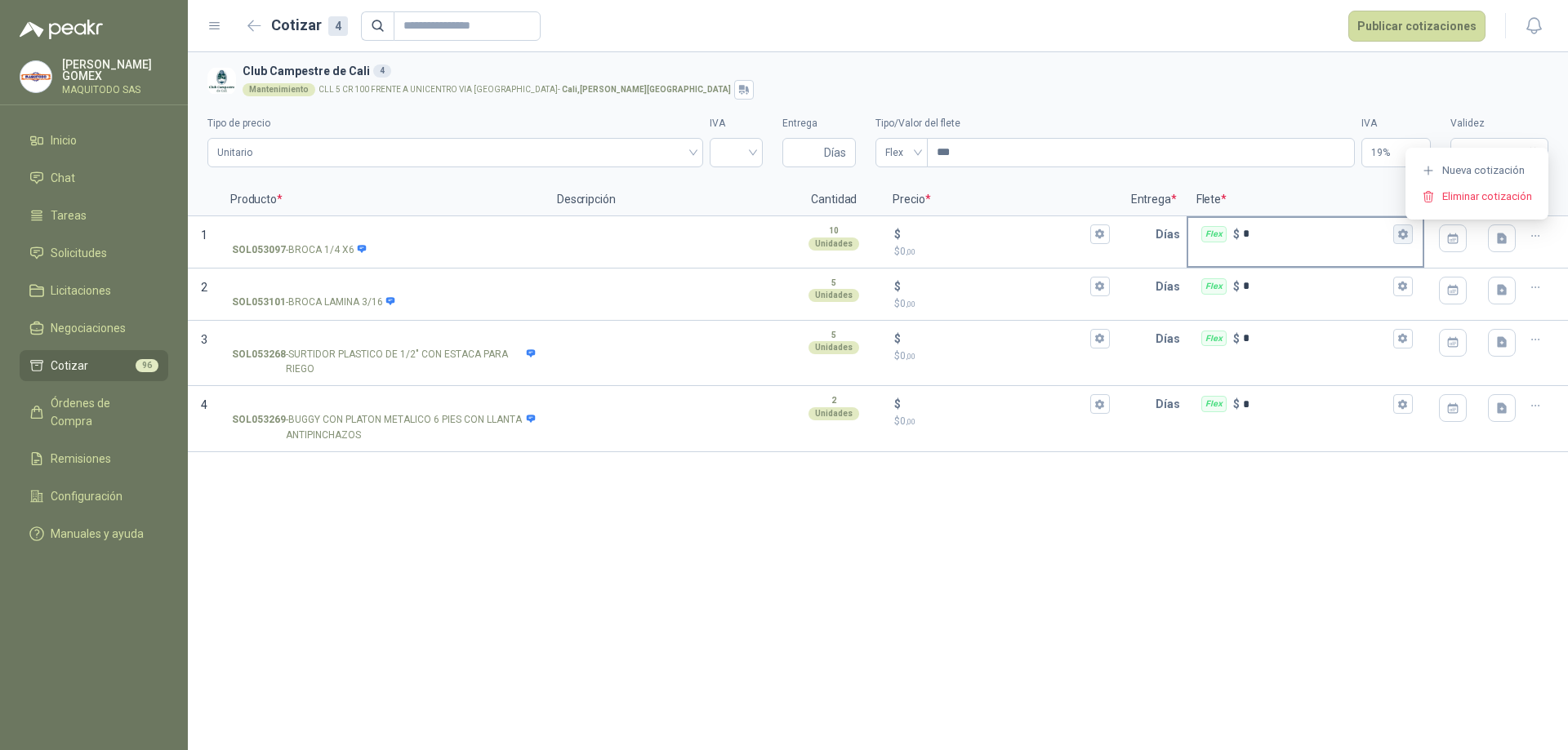
click at [1410, 237] on button "Flex $ *" at bounding box center [1403, 234] width 20 height 20
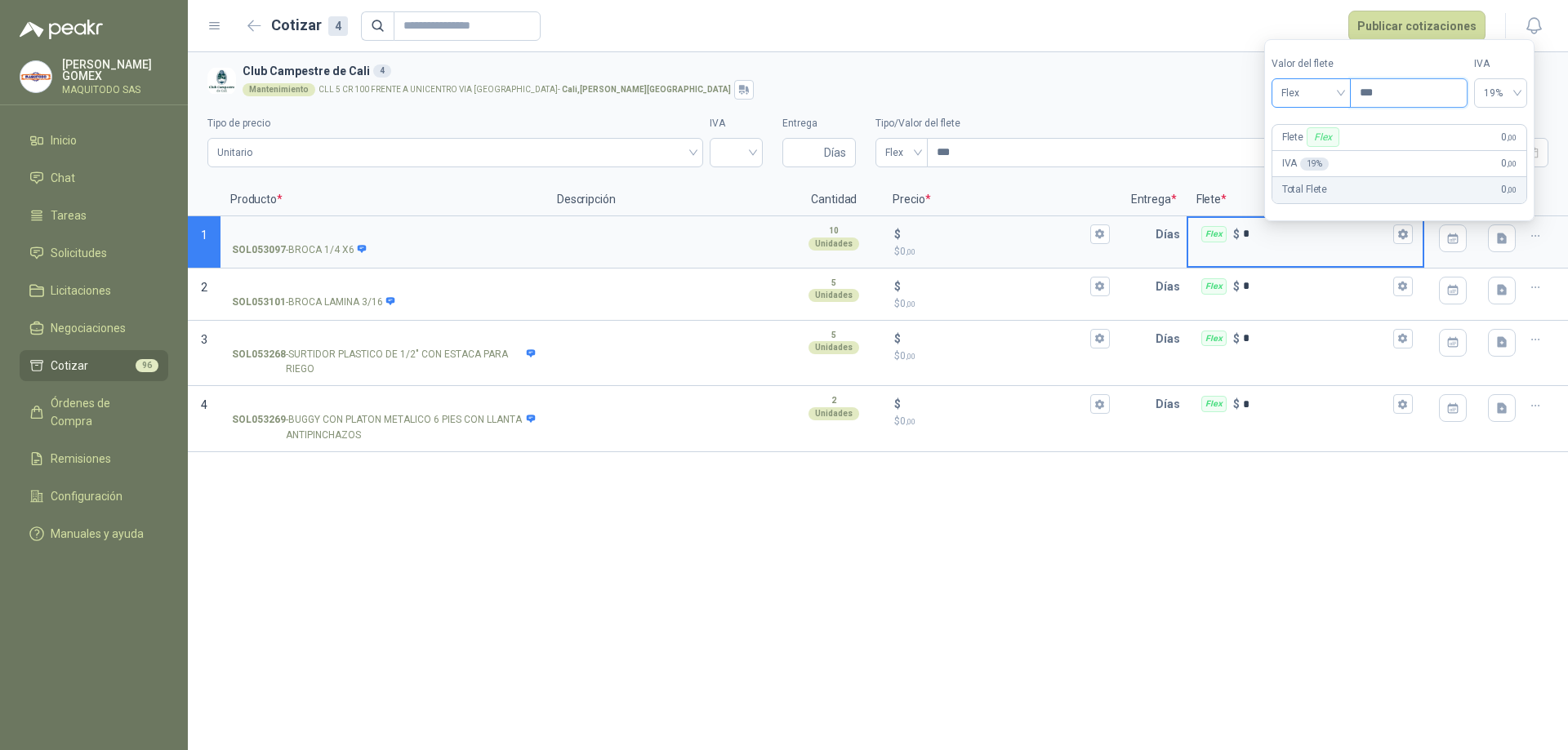
drag, startPoint x: 1391, startPoint y: 92, endPoint x: 1320, endPoint y: 89, distance: 71.1
click at [1320, 89] on div "Valor del flete Flex Precio ***" at bounding box center [1368, 82] width 196 height 51
type input "*"
type input "***"
type input "**"
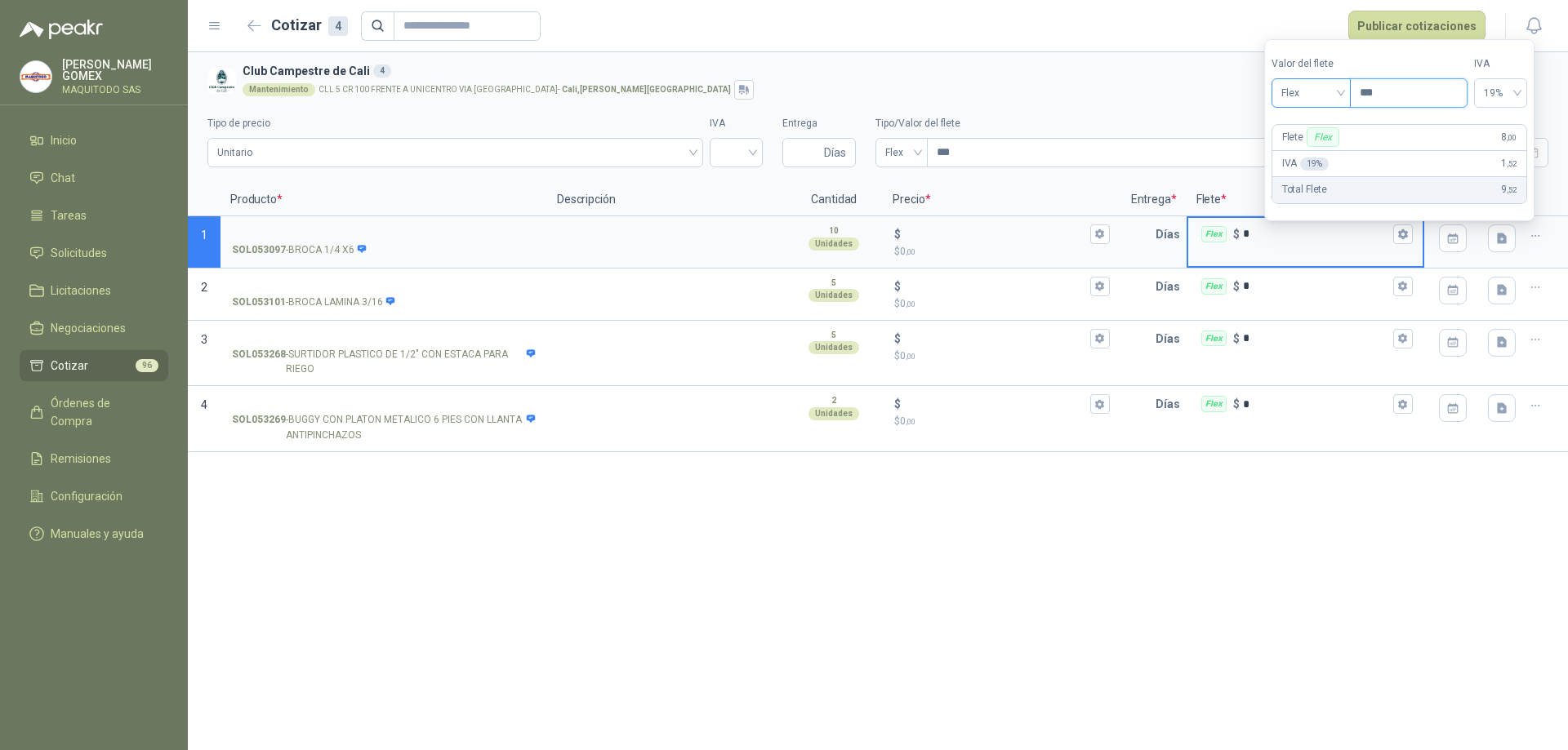
type input "****"
type input "***"
type input "*****"
type input "*******"
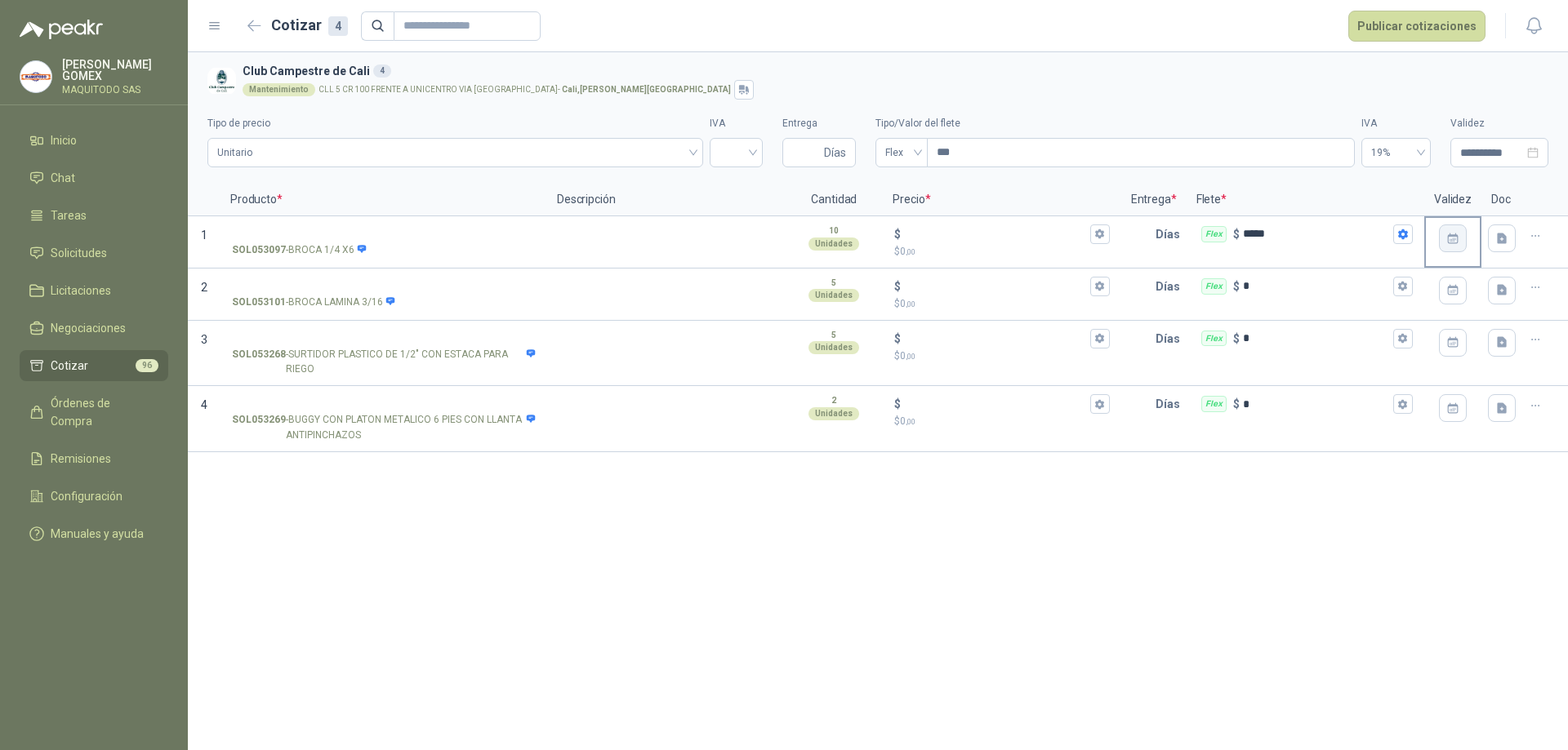
click at [1454, 247] on button "button" at bounding box center [1452, 238] width 28 height 28
click at [1439, 285] on button "button" at bounding box center [1445, 279] width 18 height 33
click at [1302, 375] on div "6" at bounding box center [1303, 375] width 20 height 20
click at [1101, 235] on icon "button" at bounding box center [1099, 233] width 11 height 11
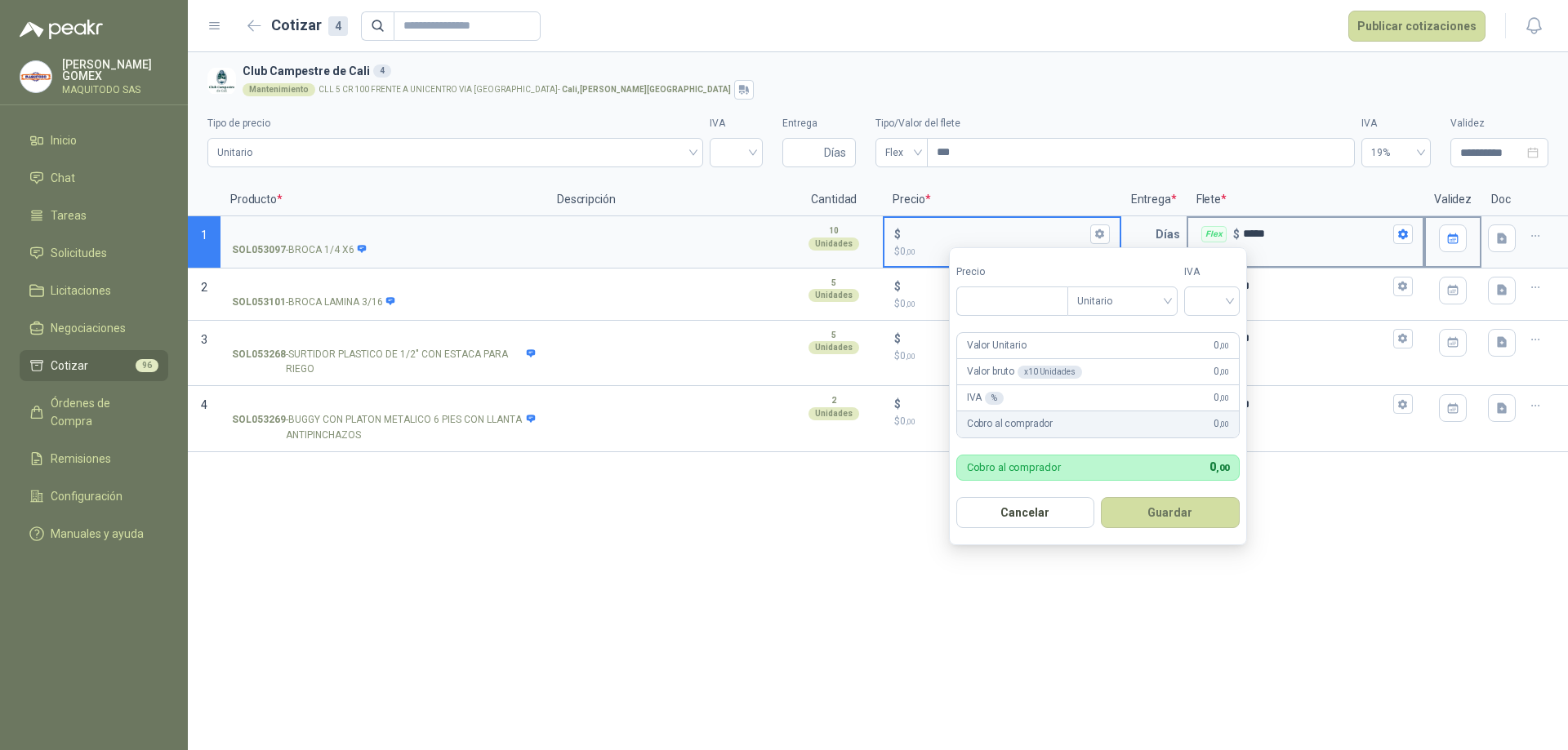
click at [1291, 235] on input "*****" at bounding box center [1316, 233] width 147 height 12
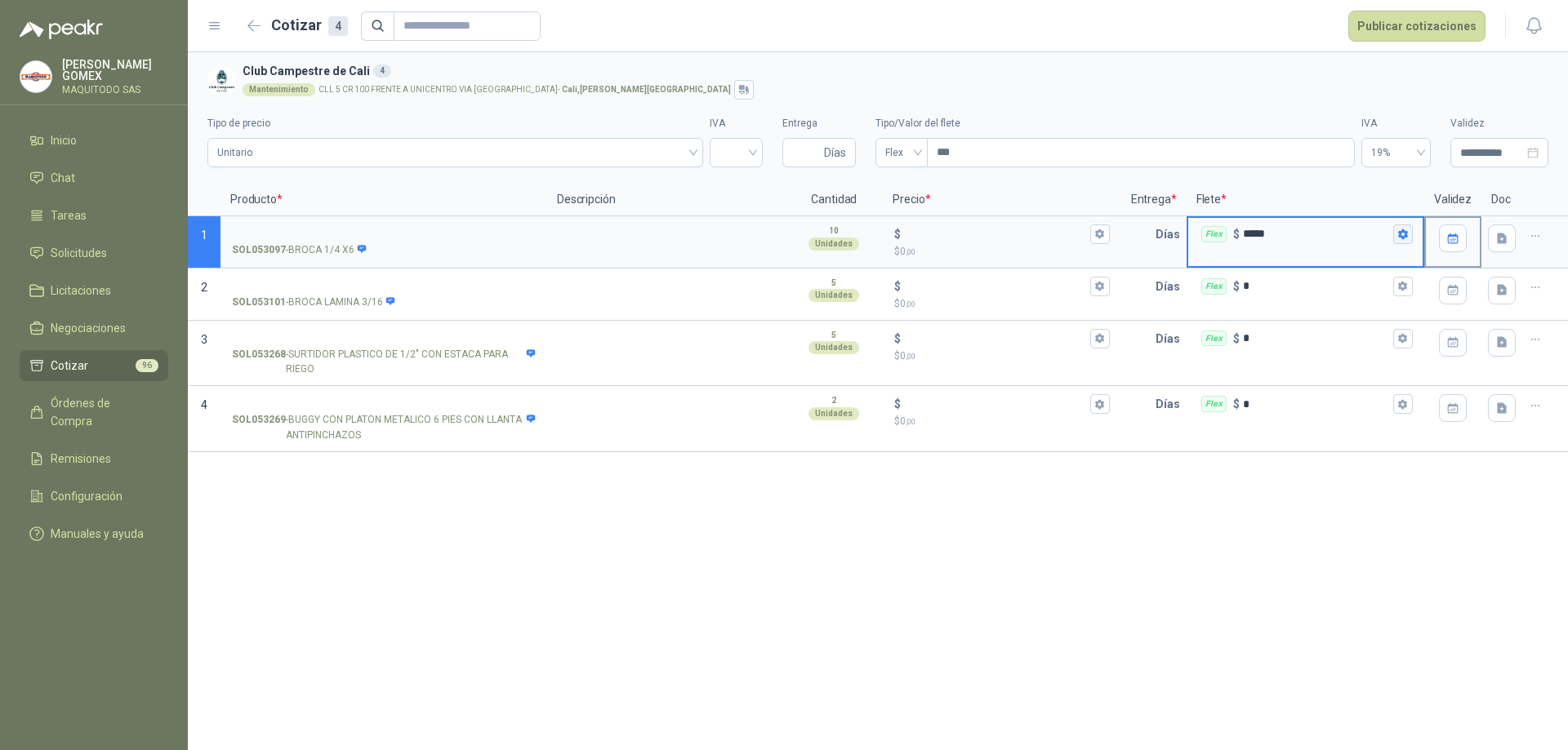
click at [1406, 234] on icon "button" at bounding box center [1402, 234] width 9 height 10
drag, startPoint x: 1429, startPoint y: 93, endPoint x: 1304, endPoint y: 93, distance: 125.0
click at [1304, 93] on div "Valor [PERSON_NAME] Flex Precio *******" at bounding box center [1368, 82] width 196 height 51
type input "*"
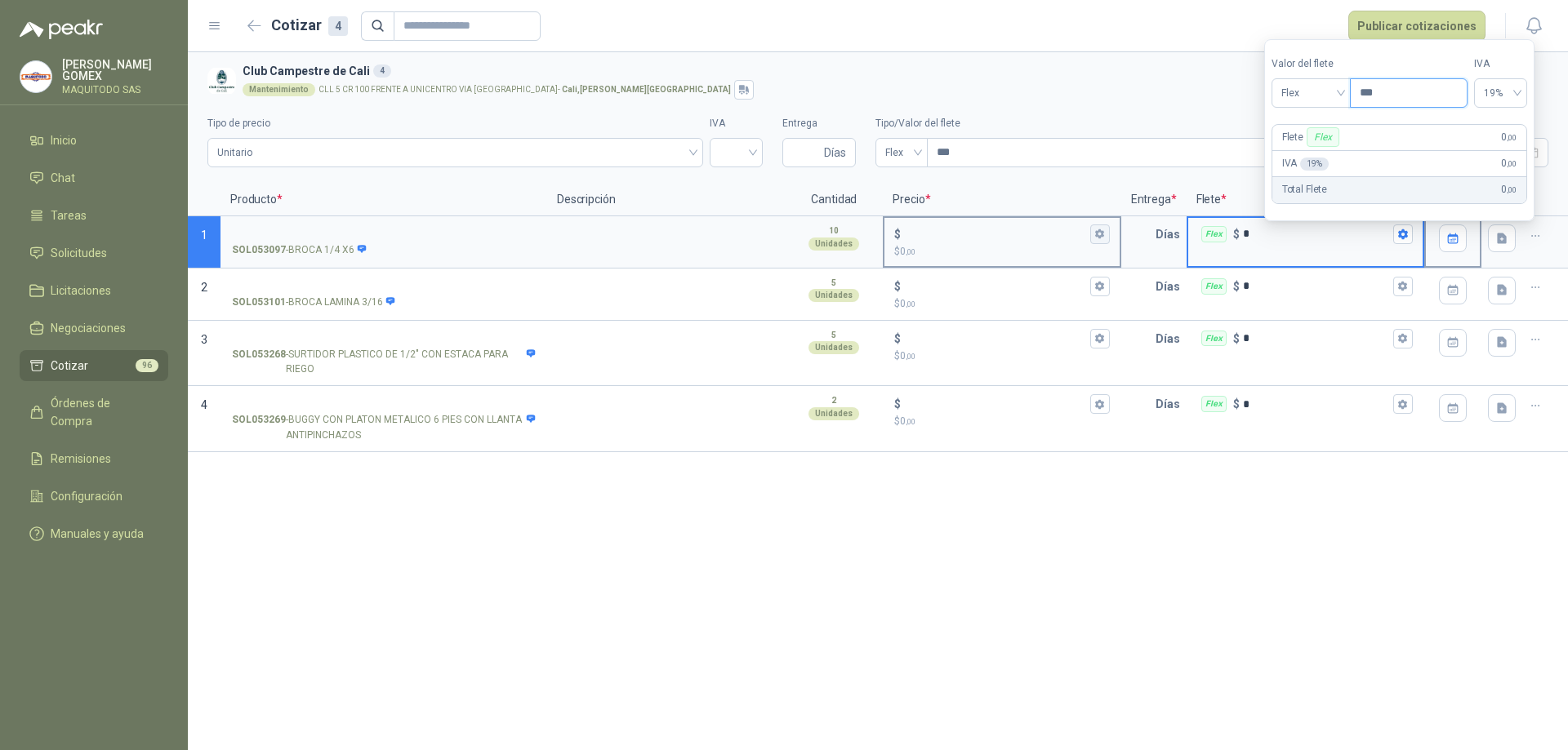
type input "***"
click at [1097, 243] on button "$ $ 0 ,00" at bounding box center [1100, 234] width 20 height 20
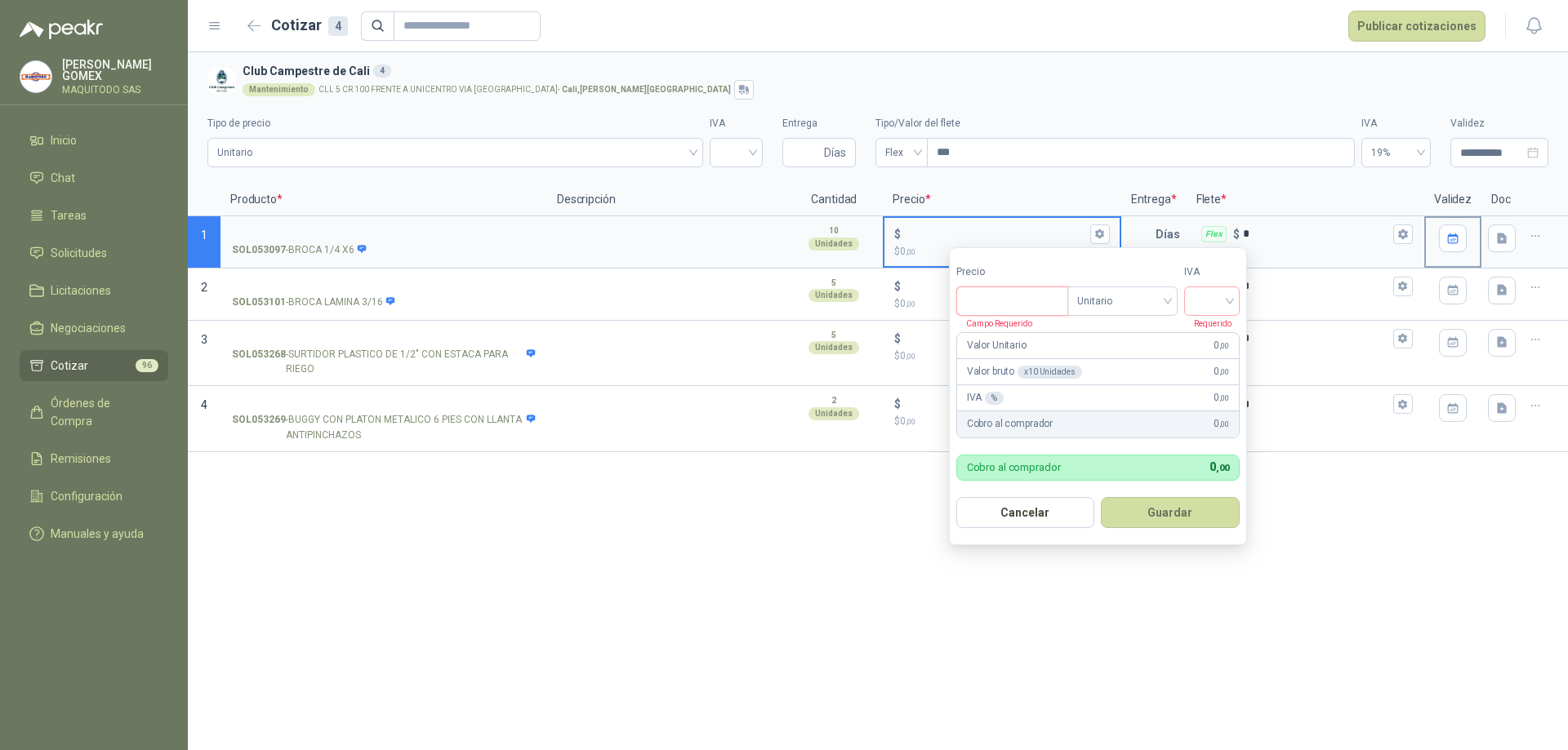
click at [1027, 295] on input "Precio" at bounding box center [1013, 301] width 111 height 28
type input "*******"
click at [1210, 304] on input "search" at bounding box center [1211, 300] width 36 height 25
click at [1211, 341] on div "19%" at bounding box center [1215, 336] width 31 height 18
click at [1153, 521] on button "Guardar" at bounding box center [1174, 513] width 140 height 31
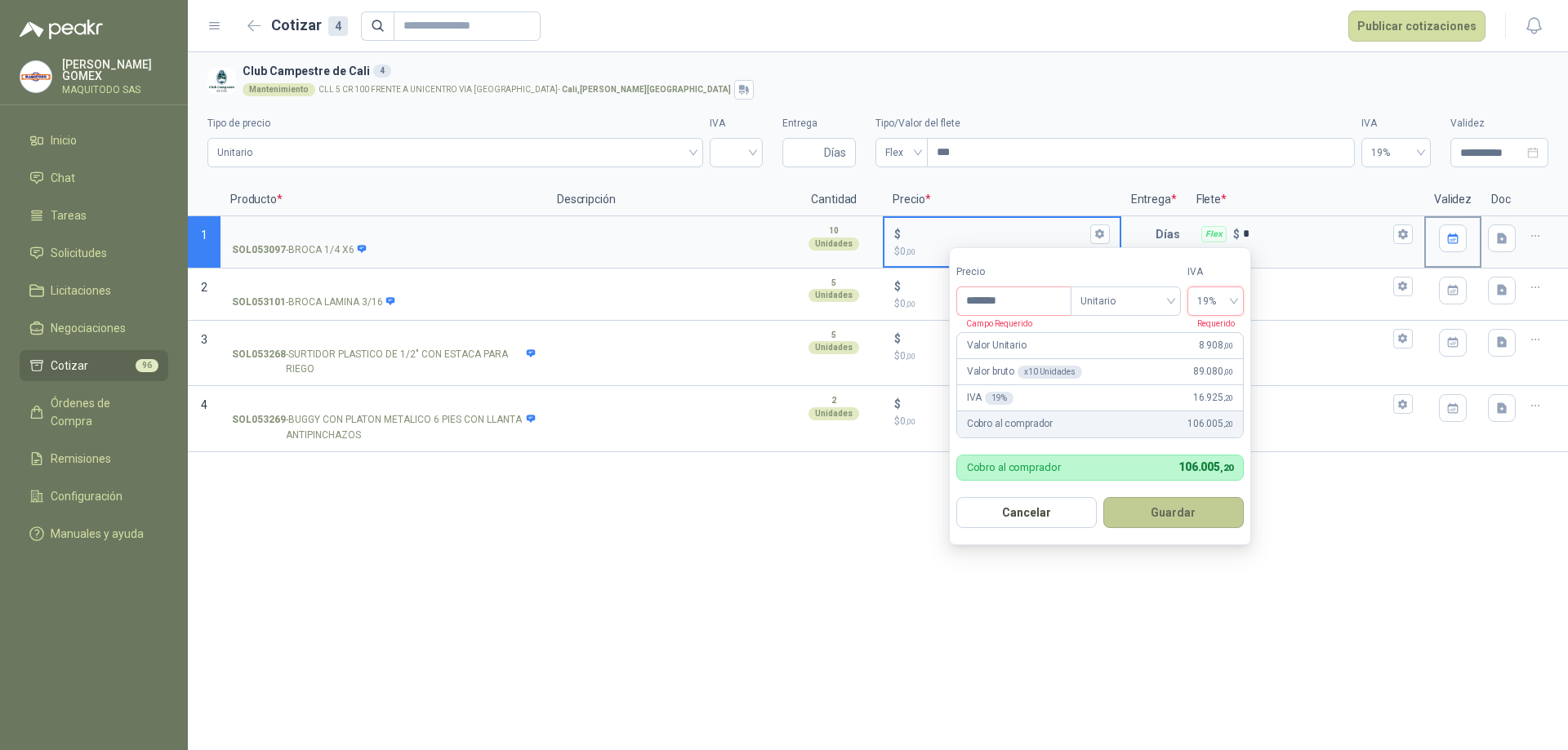
type input "*****"
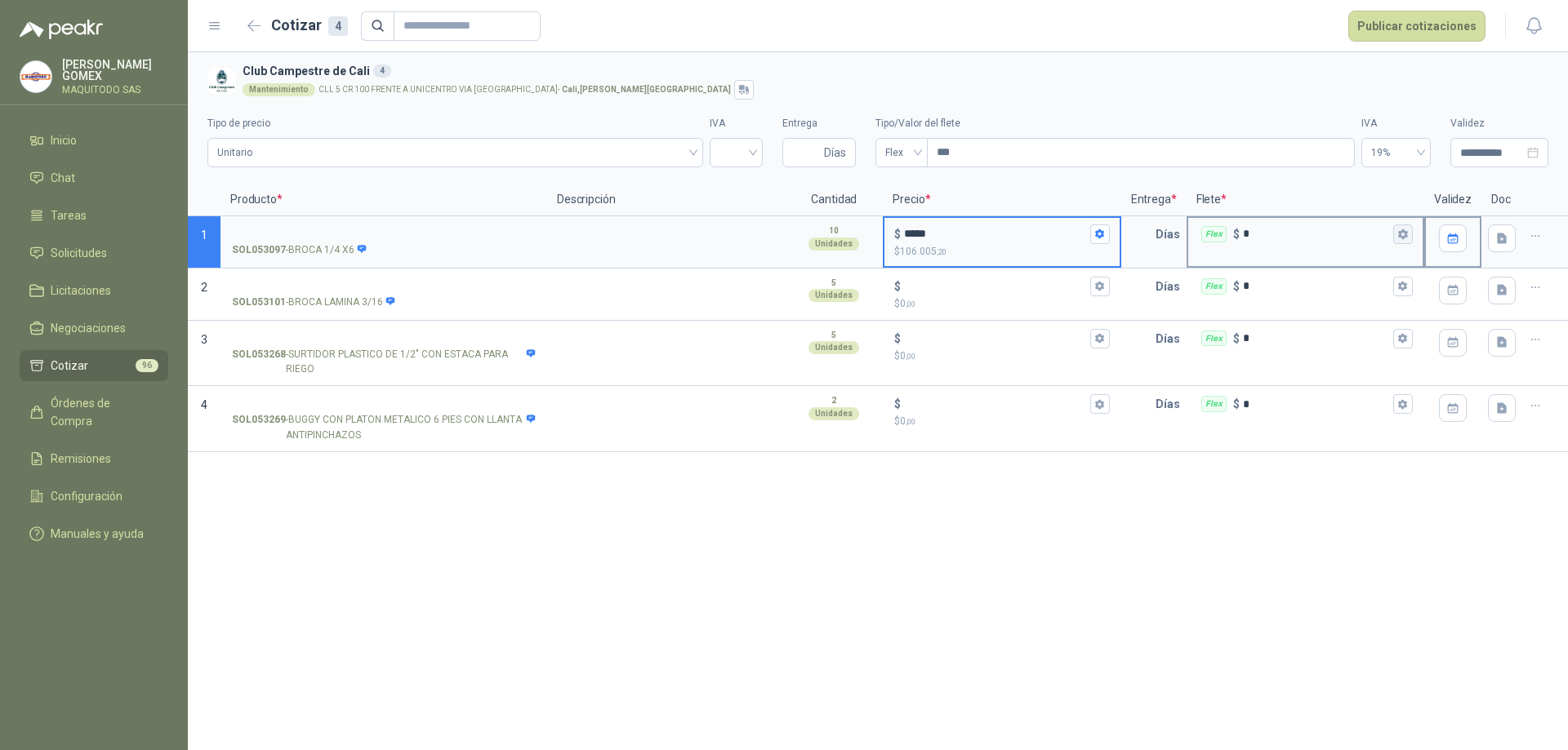
click at [1410, 242] on button "Flex $ *" at bounding box center [1403, 234] width 20 height 20
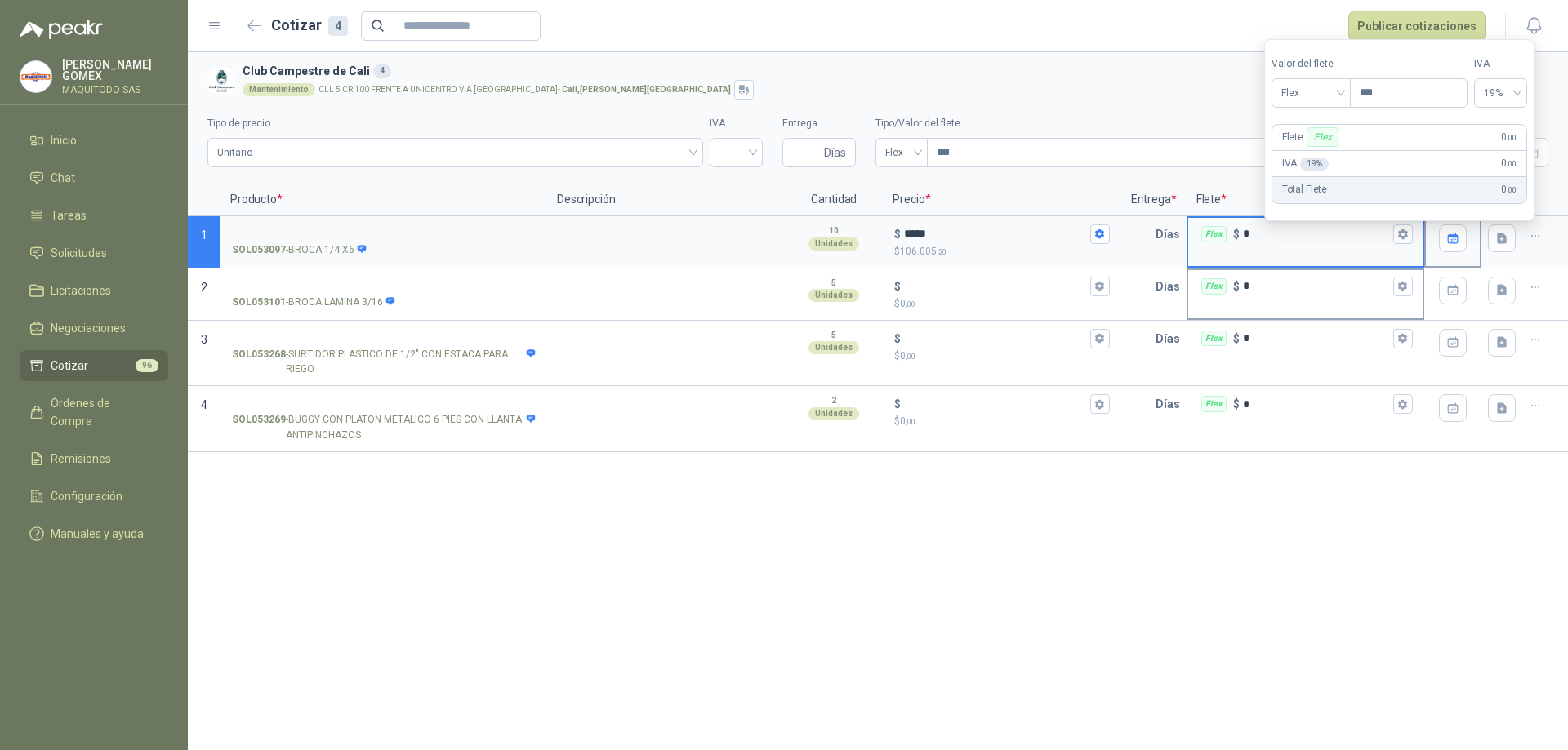
click at [1317, 297] on div "Flex $ *" at bounding box center [1306, 286] width 234 height 33
click at [1317, 292] on input "*" at bounding box center [1316, 285] width 147 height 12
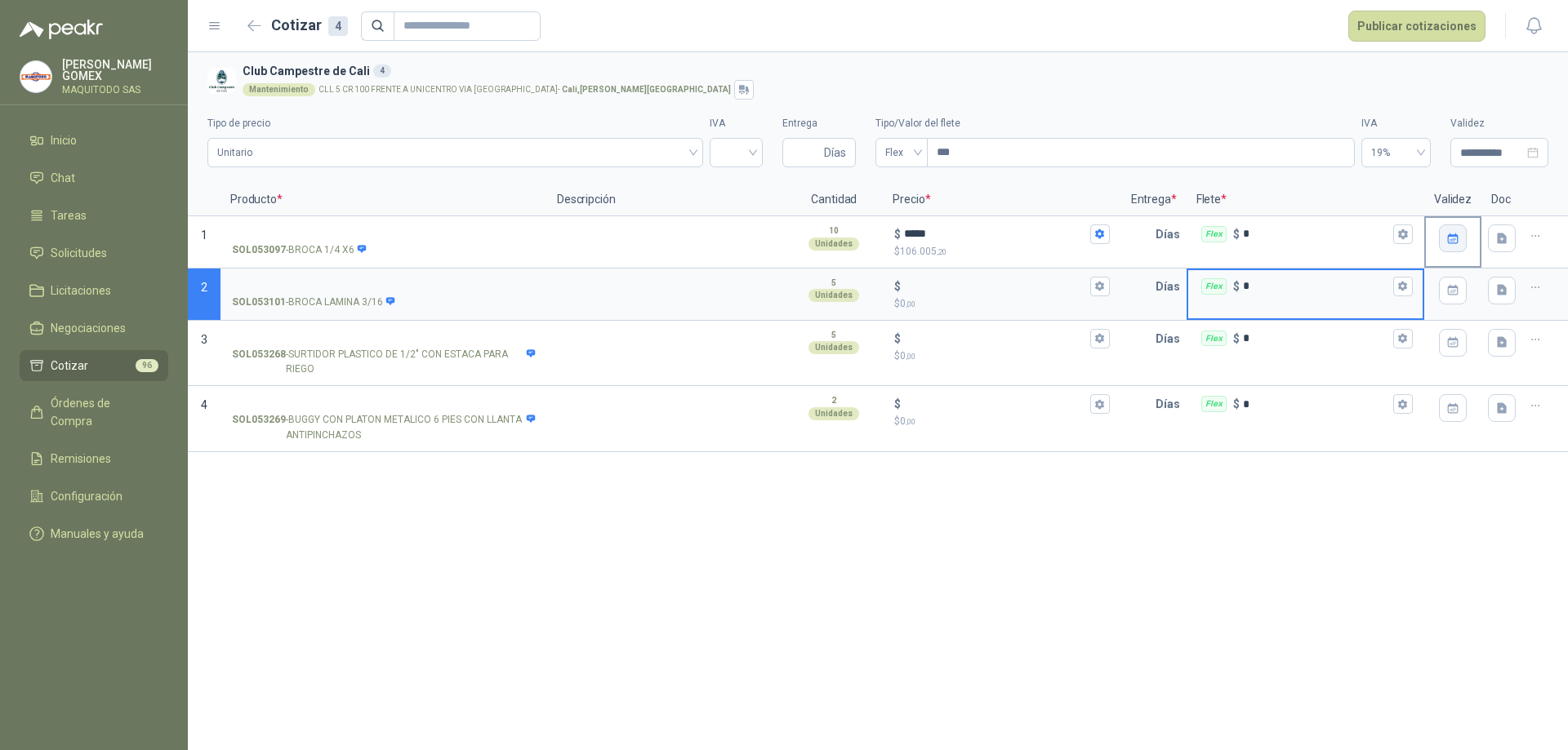
click at [1442, 243] on button "button" at bounding box center [1452, 238] width 28 height 28
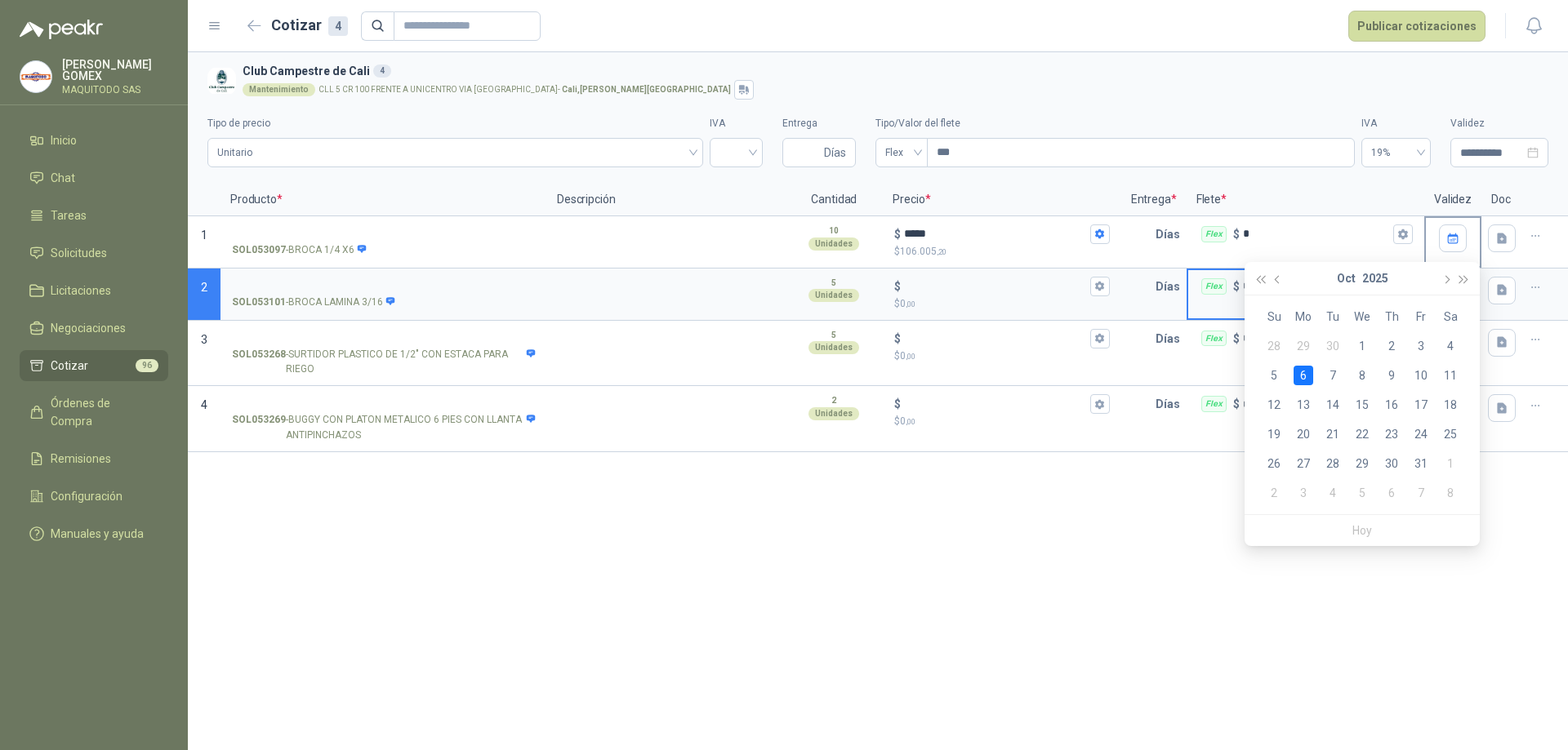
click at [1442, 243] on button "button" at bounding box center [1452, 238] width 28 height 28
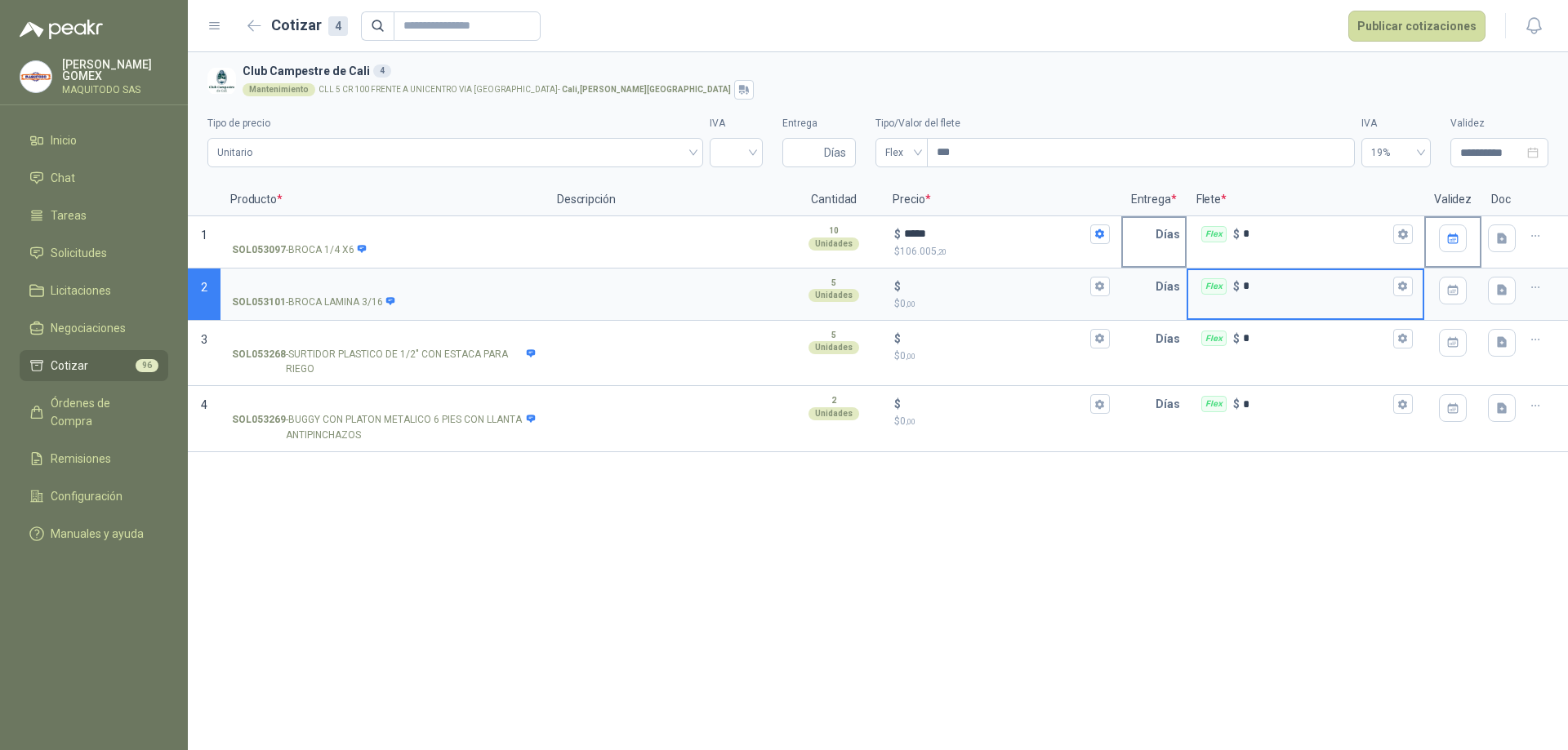
click at [1177, 238] on p "Días" at bounding box center [1171, 234] width 31 height 33
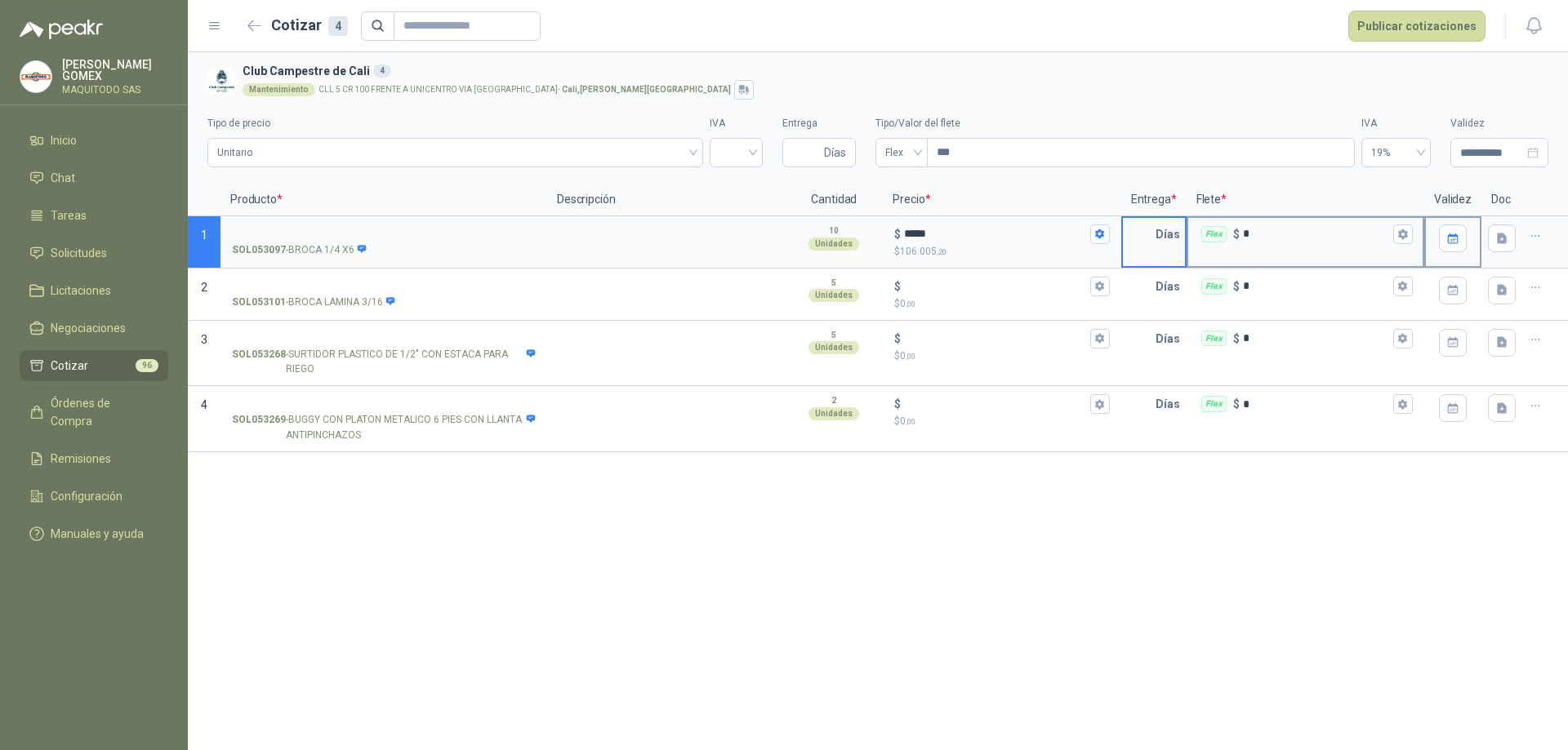
drag, startPoint x: 1163, startPoint y: 236, endPoint x: 1195, endPoint y: 236, distance: 32.0
click at [1195, 236] on section "1 SOL053097 - BROCA 1/4 X6 10 Unidades $ ***** $ 106.005 ,20 Días Flex $ *" at bounding box center [878, 242] width 1380 height 52
type input "*"
click at [969, 302] on p "$ 0 ,00" at bounding box center [1001, 304] width 215 height 16
click at [969, 292] on input "$ $ 0 ,00" at bounding box center [994, 285] width 182 height 12
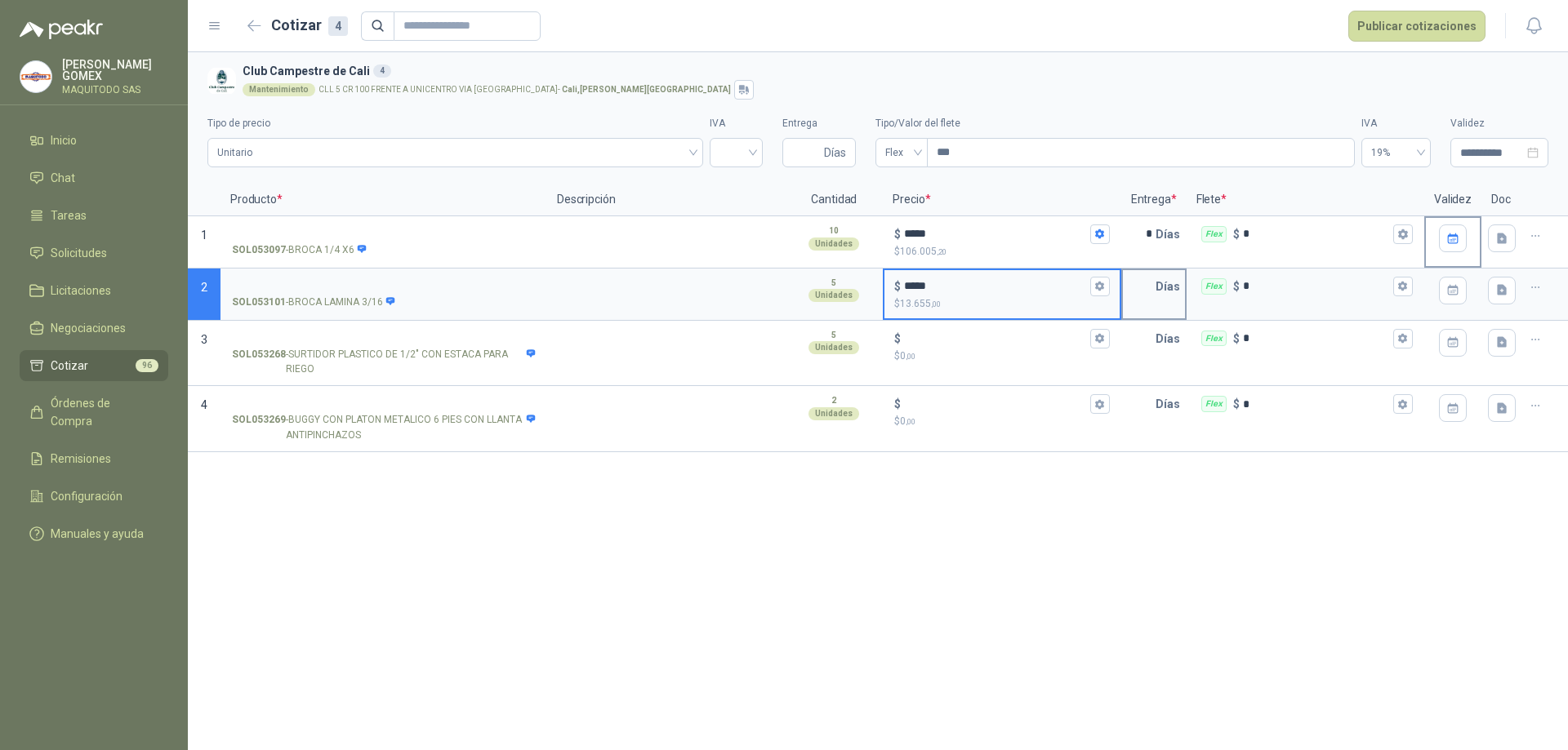
type input "*****"
click at [1154, 287] on input "text" at bounding box center [1139, 286] width 33 height 33
click at [1455, 290] on icon "button" at bounding box center [1452, 290] width 14 height 14
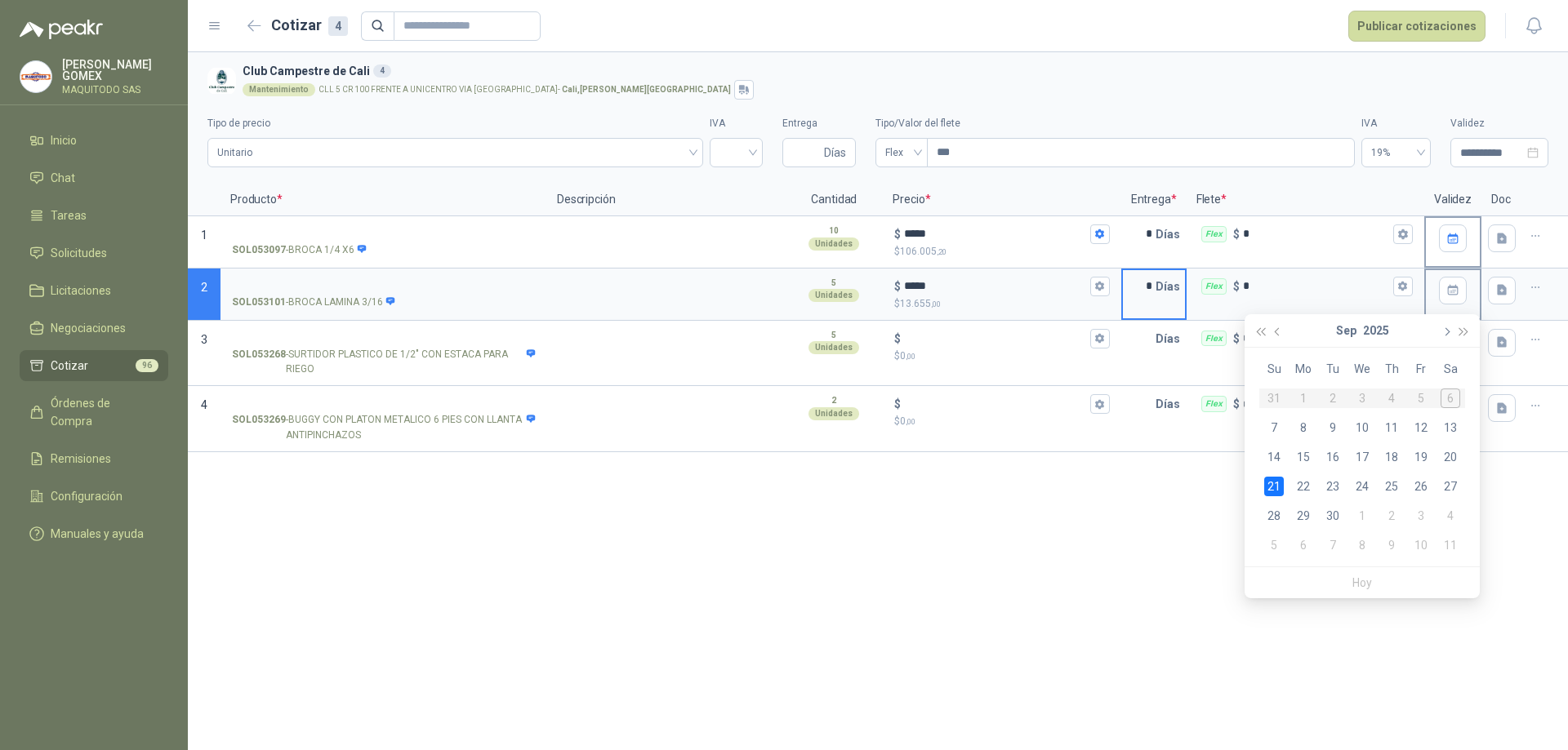
type input "*"
click at [1443, 332] on span "button" at bounding box center [1445, 332] width 8 height 8
click at [1301, 427] on div "6" at bounding box center [1303, 428] width 20 height 20
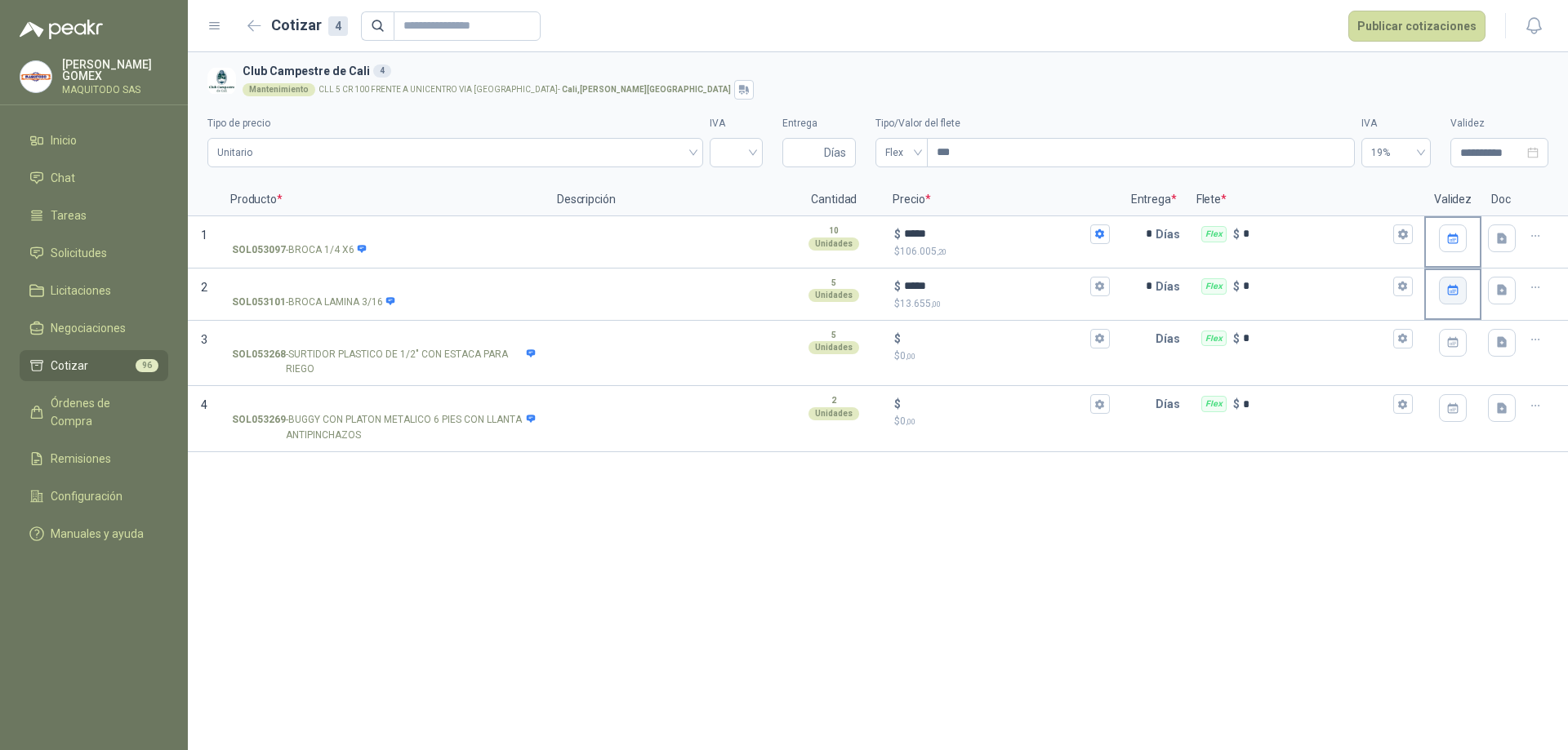
click at [1452, 287] on icon "button" at bounding box center [1452, 290] width 11 height 11
click at [1303, 431] on div "6" at bounding box center [1303, 428] width 20 height 20
click at [1533, 344] on icon "button" at bounding box center [1535, 340] width 14 height 14
click at [1295, 352] on div "Flex $ *" at bounding box center [1306, 339] width 234 height 33
click at [1295, 345] on input "*" at bounding box center [1316, 338] width 147 height 12
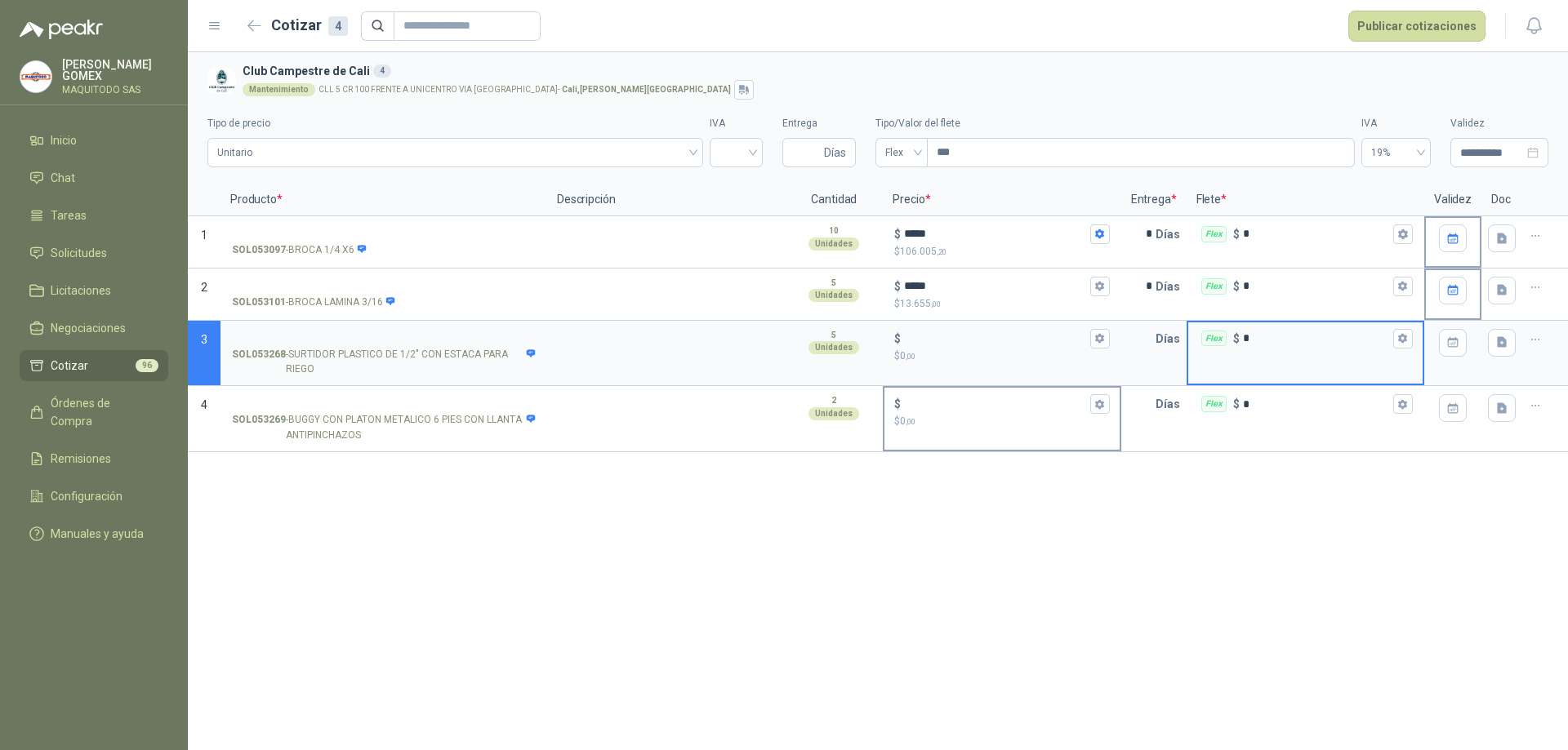
click at [1033, 426] on p "$ 0 ,00" at bounding box center [1001, 422] width 215 height 16
click at [1033, 411] on input "$ $ 0 ,00" at bounding box center [994, 404] width 182 height 12
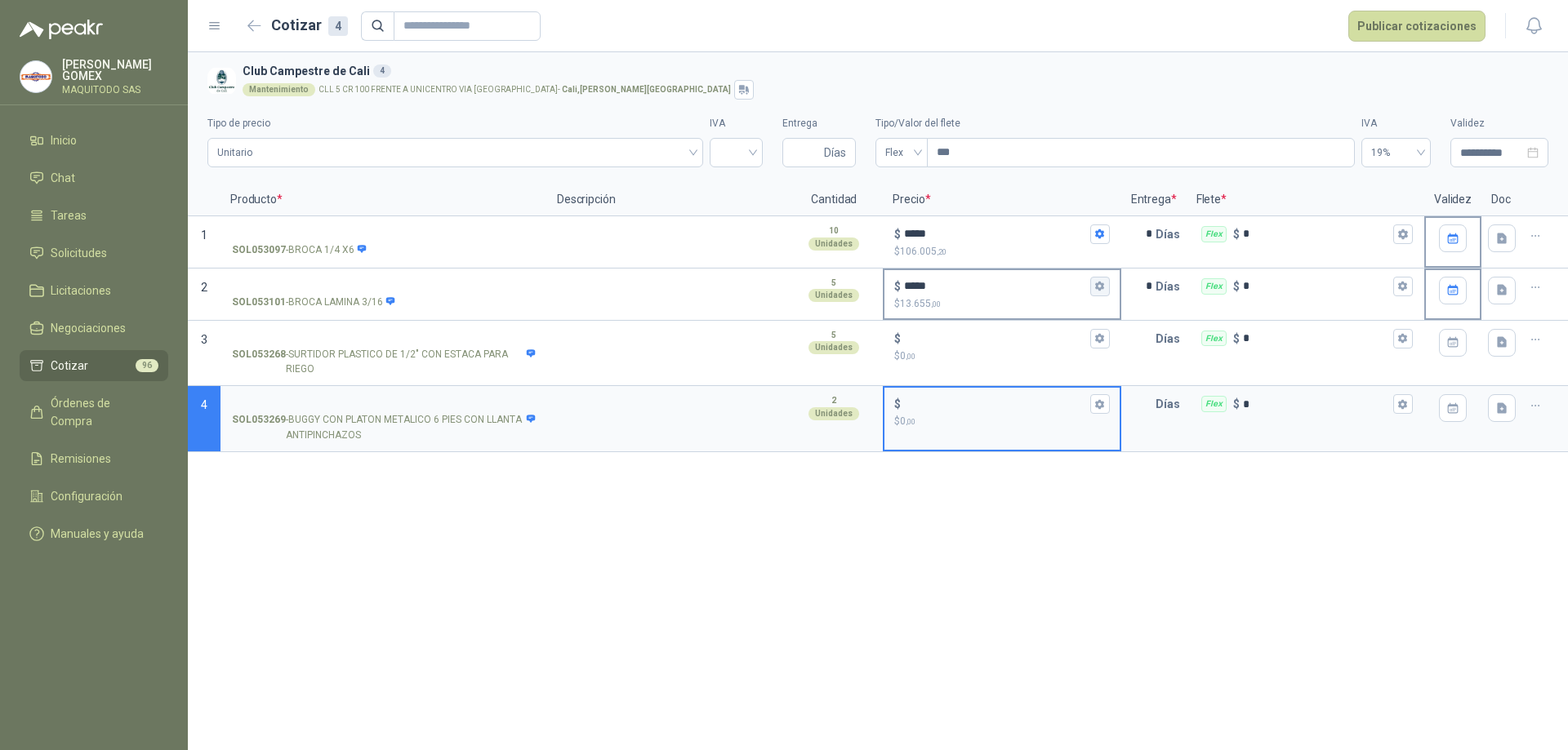
click at [1092, 285] on button "$ ***** $ 13.655 ,00" at bounding box center [1100, 286] width 20 height 20
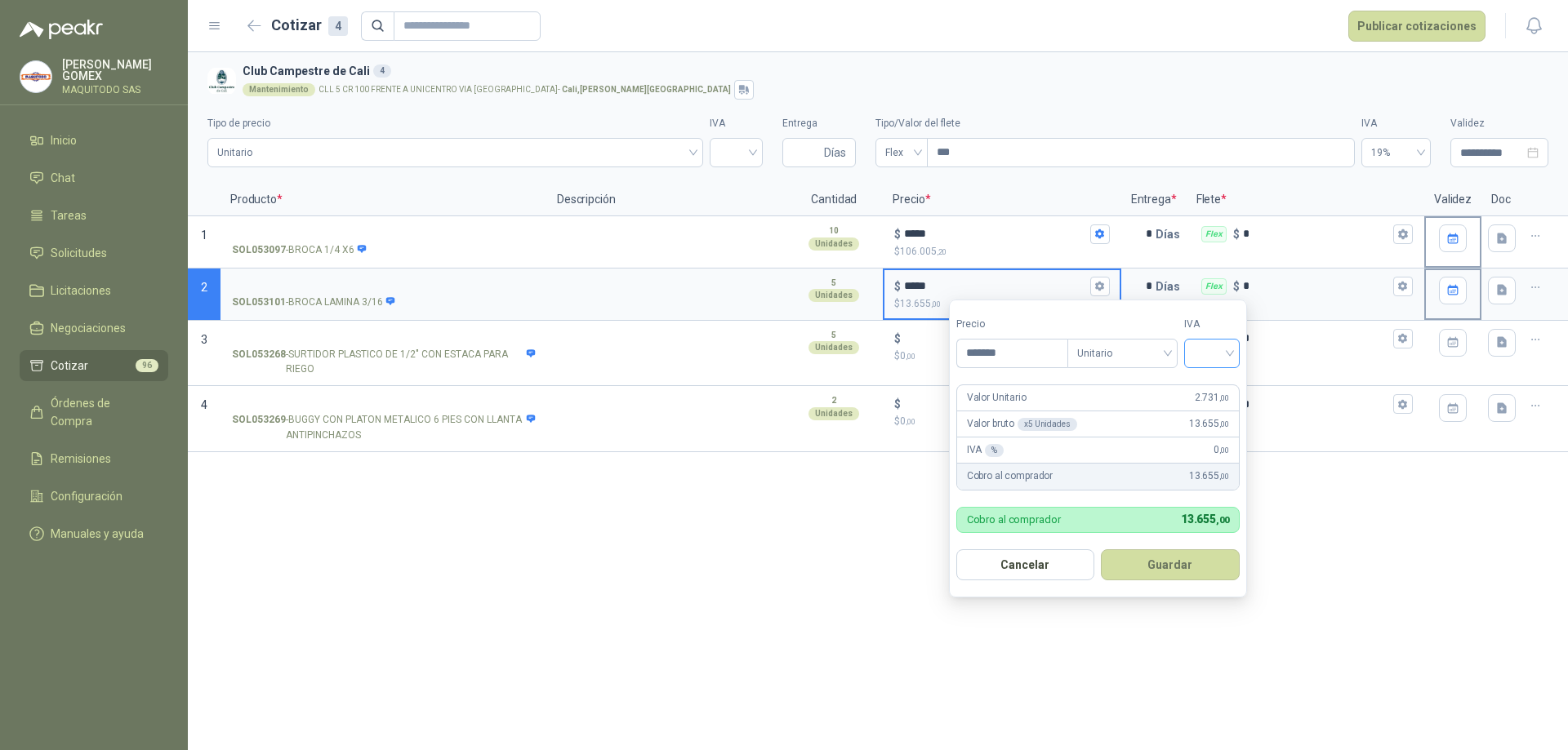
click at [1221, 351] on input "search" at bounding box center [1211, 352] width 36 height 25
click at [1211, 384] on div "19%" at bounding box center [1215, 388] width 31 height 18
click at [1167, 560] on button "Guardar" at bounding box center [1174, 565] width 140 height 31
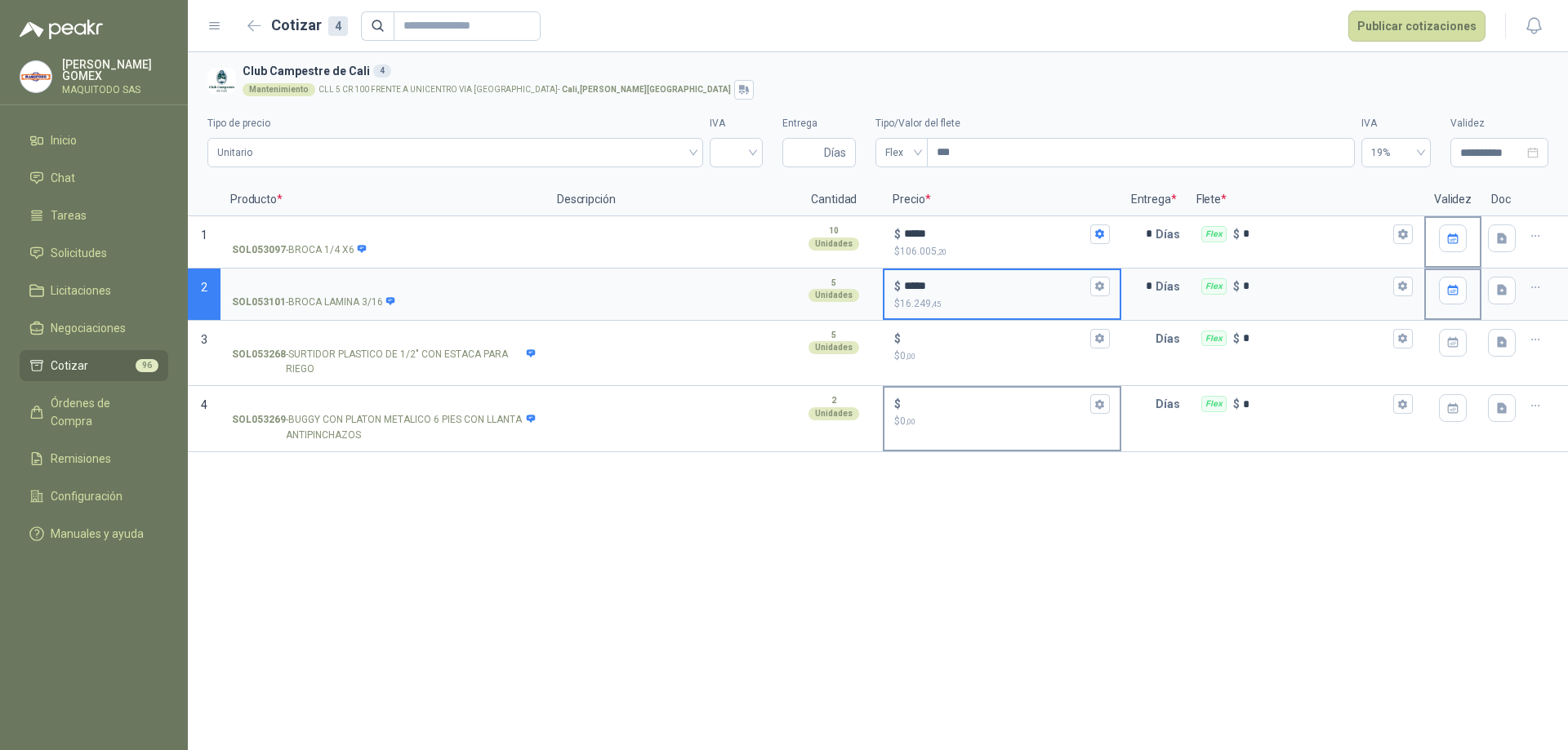
click at [1025, 408] on input "$ $ 0 ,00" at bounding box center [994, 404] width 182 height 12
click at [1100, 409] on icon "button" at bounding box center [1099, 404] width 9 height 10
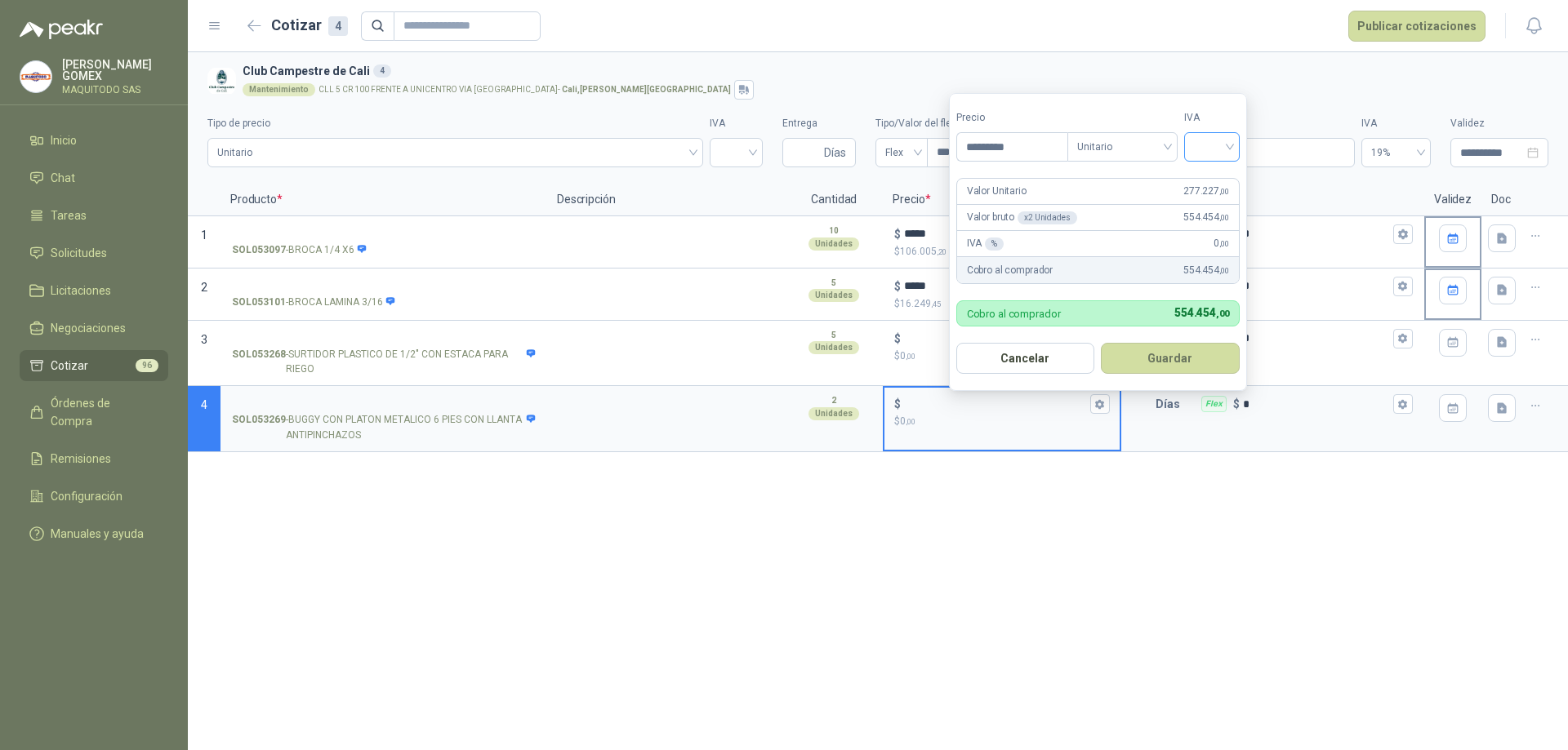
type input "*********"
click at [1230, 142] on input "search" at bounding box center [1211, 145] width 36 height 25
click at [1216, 183] on div "19%" at bounding box center [1215, 181] width 31 height 18
click at [1186, 360] on button "Guardar" at bounding box center [1174, 359] width 140 height 31
type input "*******"
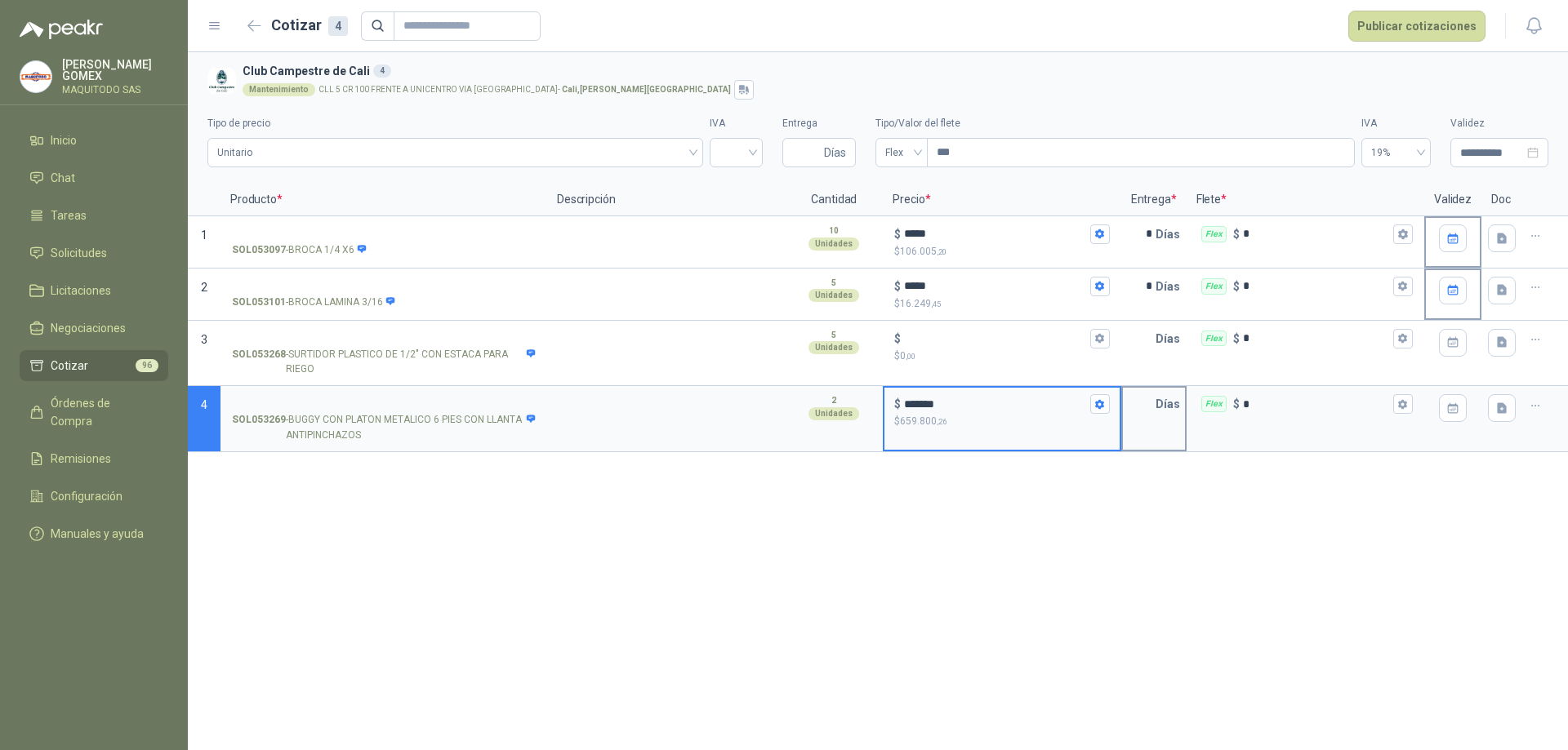
click at [1155, 398] on p "Días" at bounding box center [1171, 404] width 31 height 33
click at [1144, 395] on input "text" at bounding box center [1139, 404] width 33 height 33
type input "*"
click at [1332, 530] on div "**********" at bounding box center [878, 401] width 1380 height 698
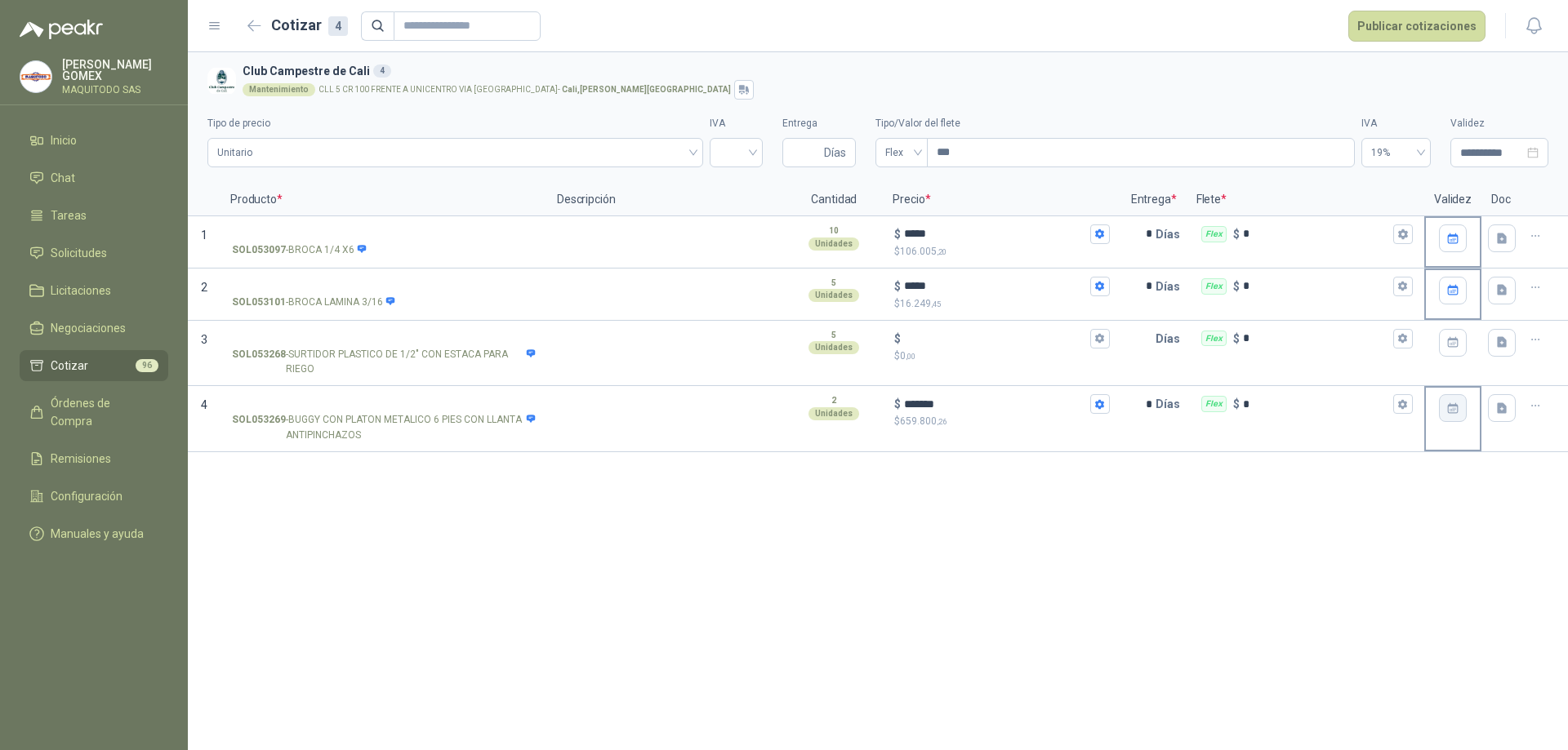
click at [1447, 413] on icon "button" at bounding box center [1452, 408] width 11 height 11
click at [1451, 445] on button "button" at bounding box center [1445, 448] width 18 height 33
click at [1298, 549] on div "6" at bounding box center [1303, 545] width 20 height 20
click at [87, 356] on li "Cotizar 96" at bounding box center [94, 366] width 129 height 18
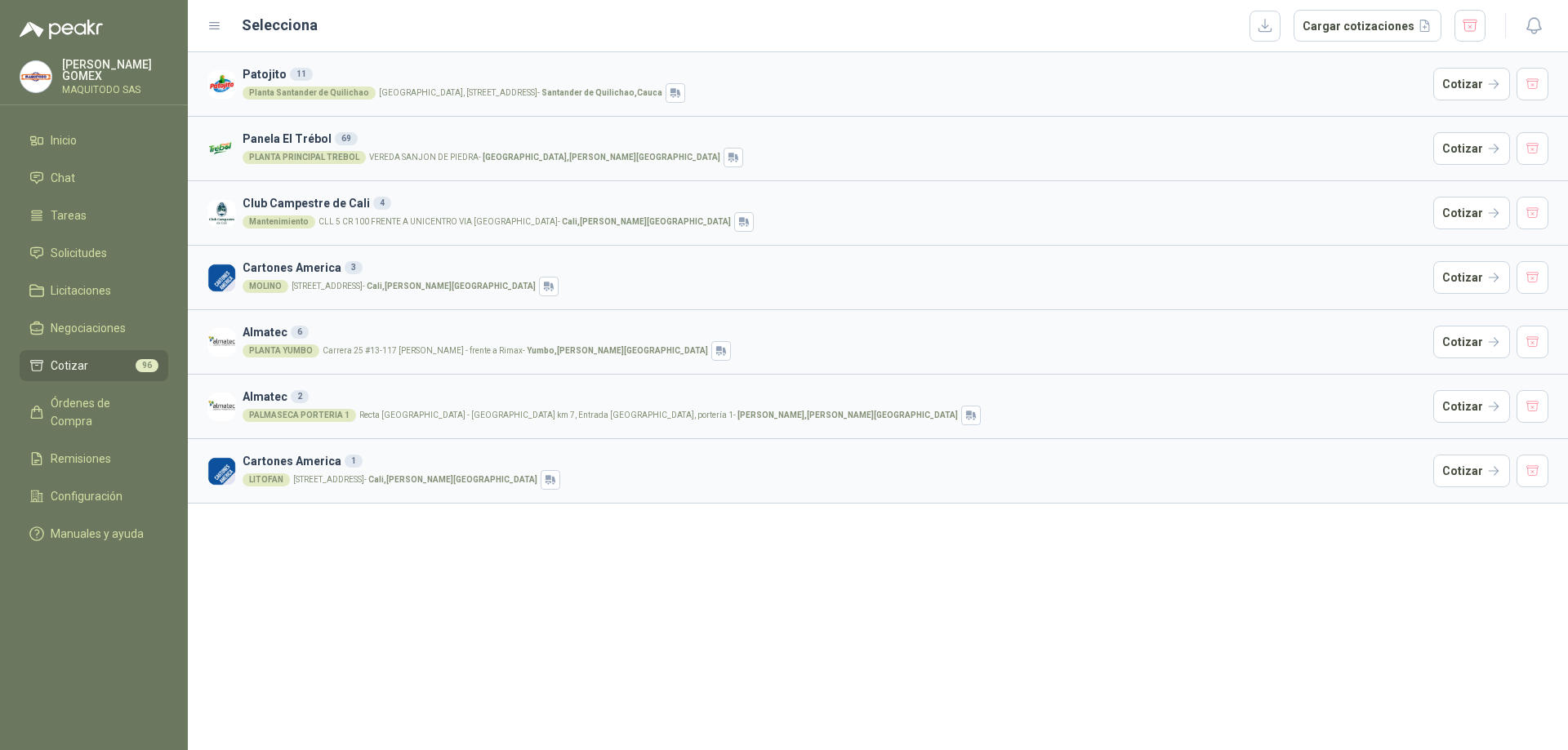
click at [372, 213] on div "Mantenimiento CLL 5 CR 100 FRENTE A UNICENTRO VIA [GEOGRAPHIC_DATA] - [GEOGRAPH…" at bounding box center [834, 222] width 1184 height 20
click at [1466, 212] on button "Cotizar" at bounding box center [1471, 213] width 77 height 33
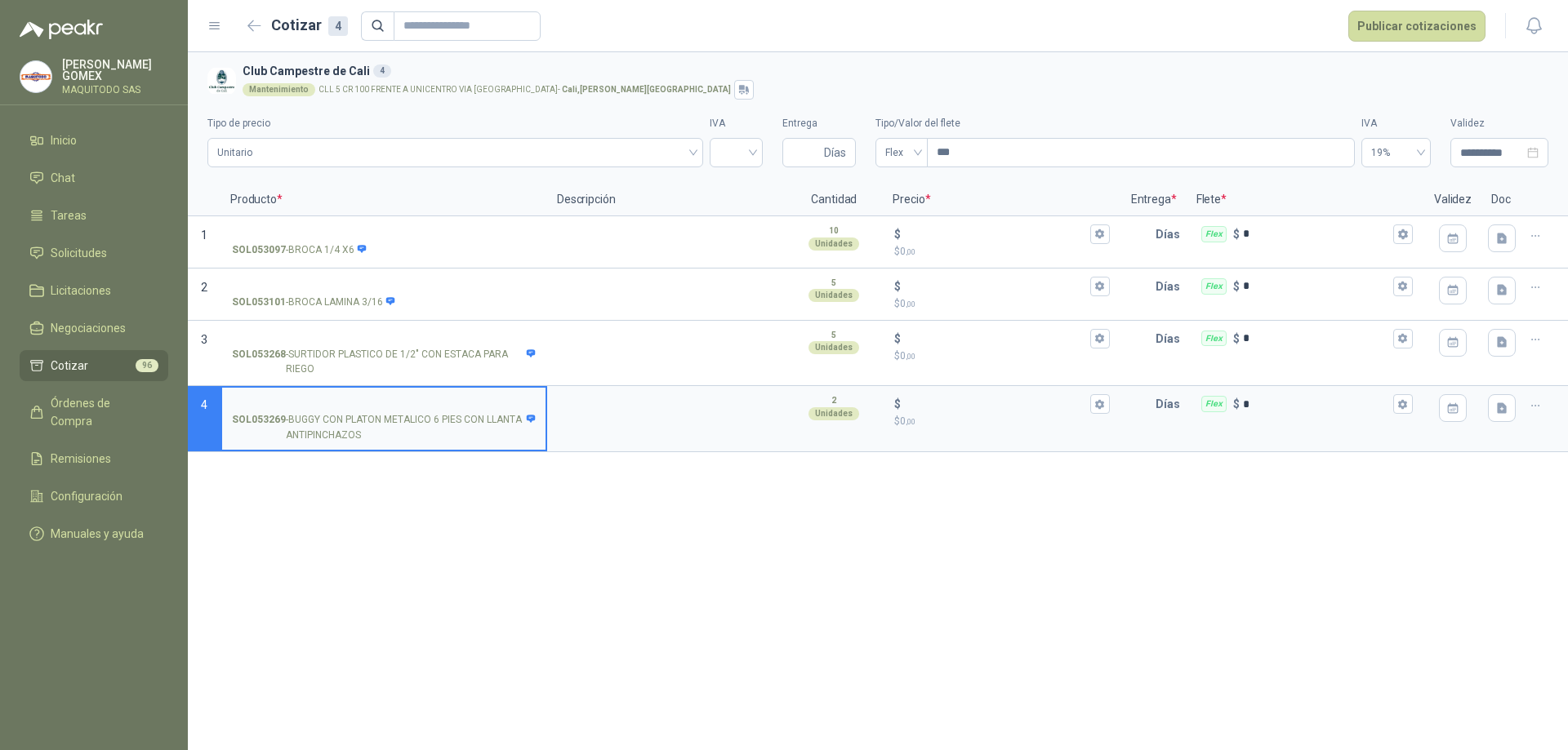
click at [73, 361] on span "Cotizar" at bounding box center [69, 366] width 38 height 18
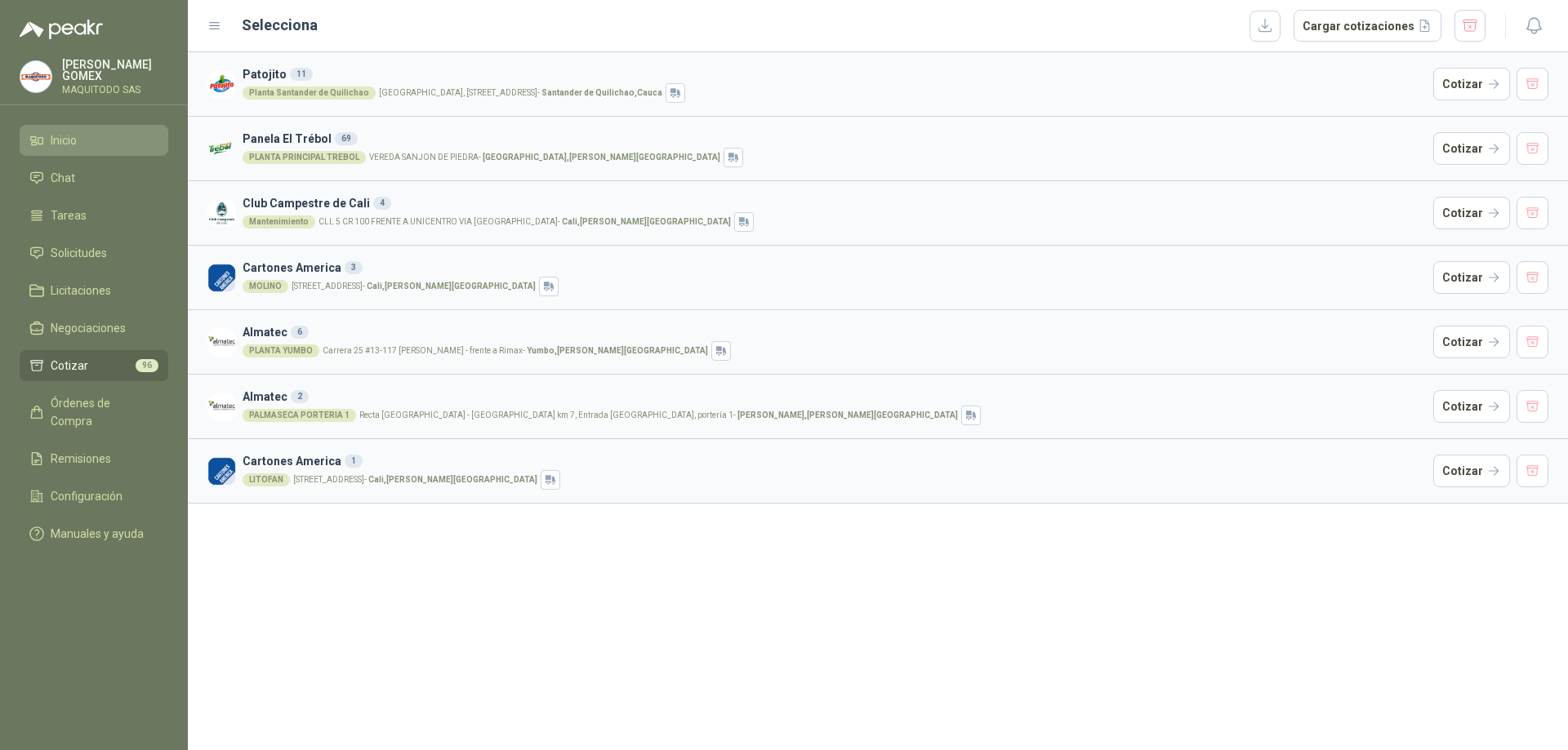
click at [96, 139] on li "Inicio" at bounding box center [94, 140] width 129 height 18
